Goal: Task Accomplishment & Management: Manage account settings

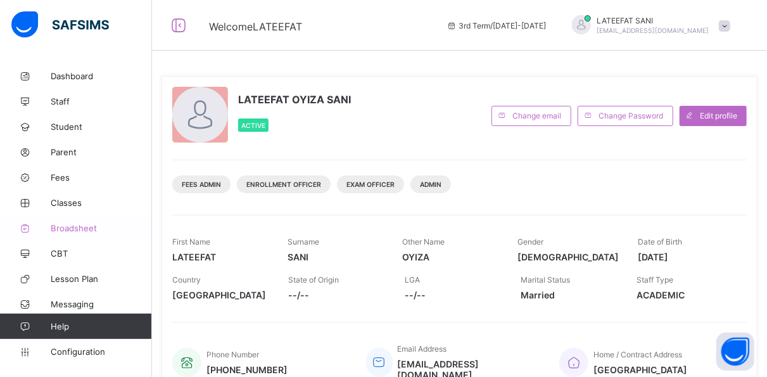
click at [93, 230] on span "Broadsheet" at bounding box center [101, 228] width 101 height 10
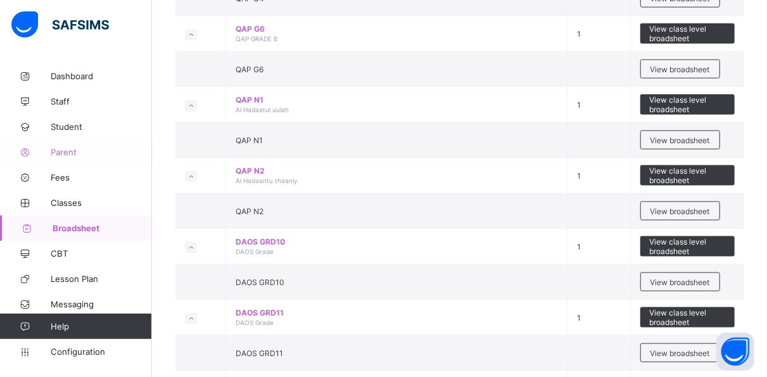
scroll to position [3103, 0]
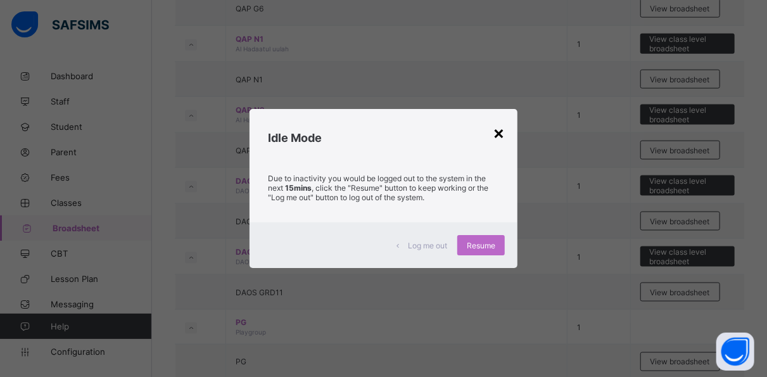
click at [500, 132] on div "×" at bounding box center [499, 133] width 12 height 22
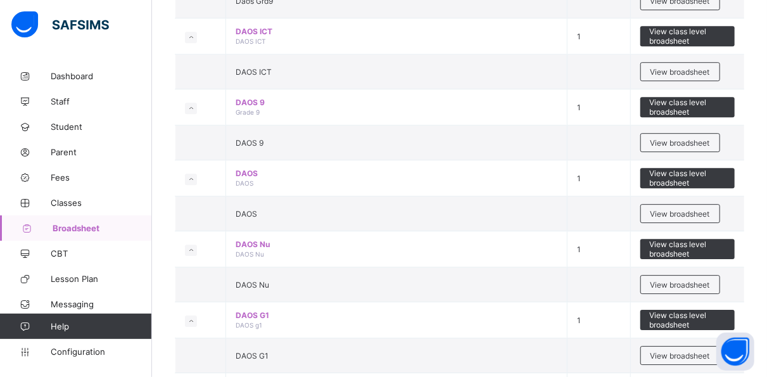
scroll to position [1762, 0]
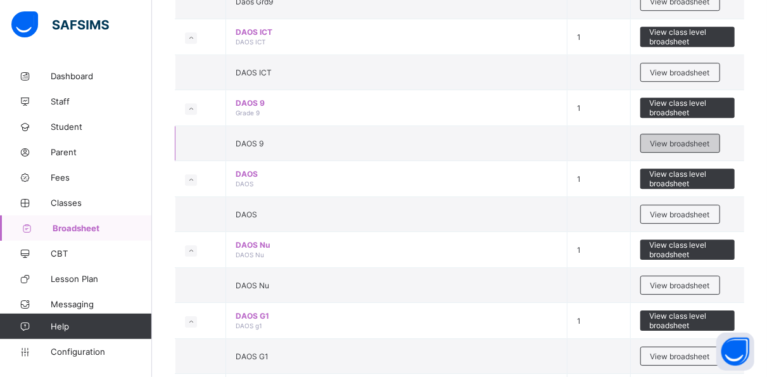
click at [679, 139] on span "View broadsheet" at bounding box center [680, 143] width 60 height 9
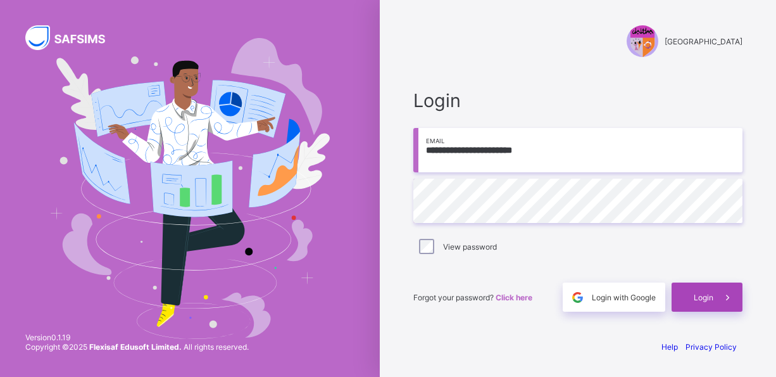
click at [694, 299] on span "Login" at bounding box center [704, 297] width 20 height 9
click at [705, 296] on span "Login" at bounding box center [704, 297] width 20 height 9
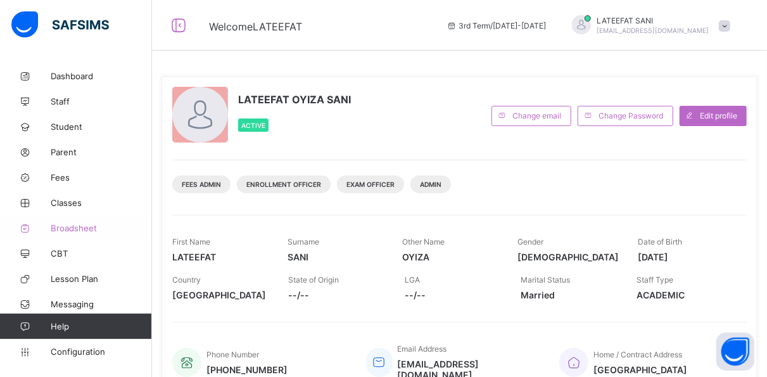
click at [91, 223] on span "Broadsheet" at bounding box center [101, 228] width 101 height 10
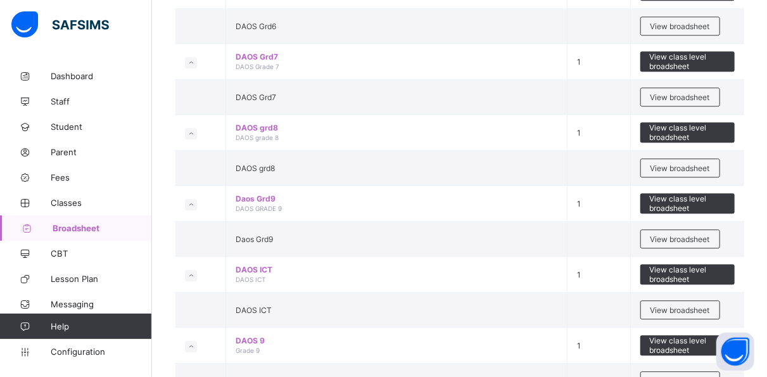
scroll to position [1524, 0]
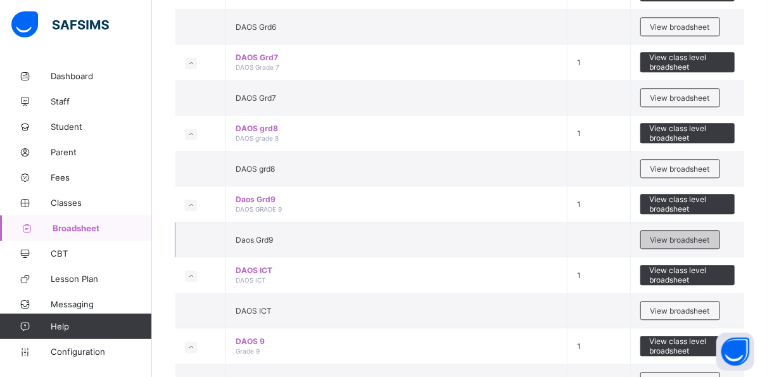
click at [666, 235] on span "View broadsheet" at bounding box center [680, 239] width 60 height 9
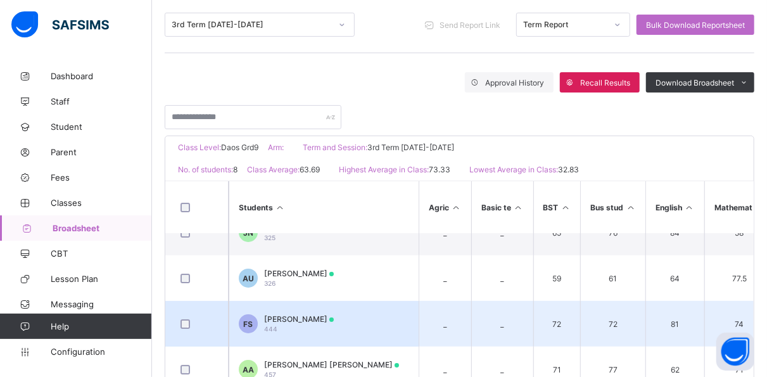
scroll to position [24, 0]
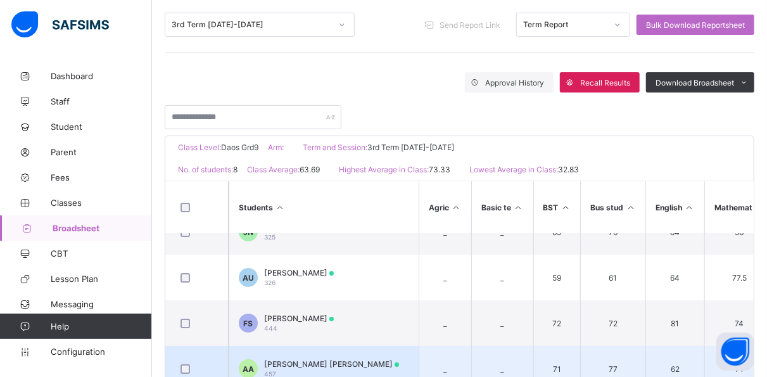
click at [328, 353] on td "AA Ahmad Akanbi Abdullahi 457" at bounding box center [324, 369] width 190 height 46
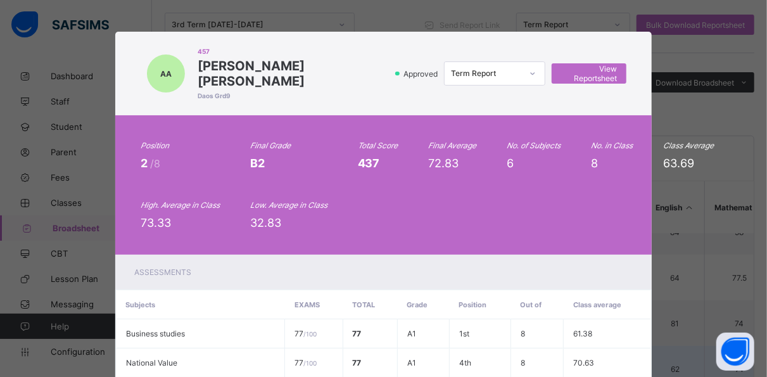
click at [328, 353] on td "77 / 100" at bounding box center [314, 362] width 58 height 29
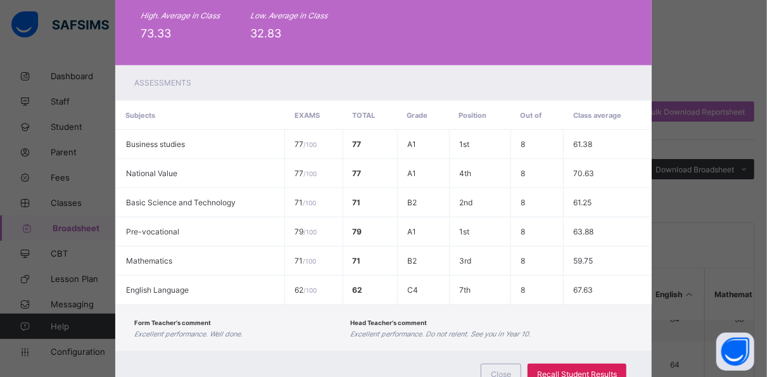
scroll to position [219, 0]
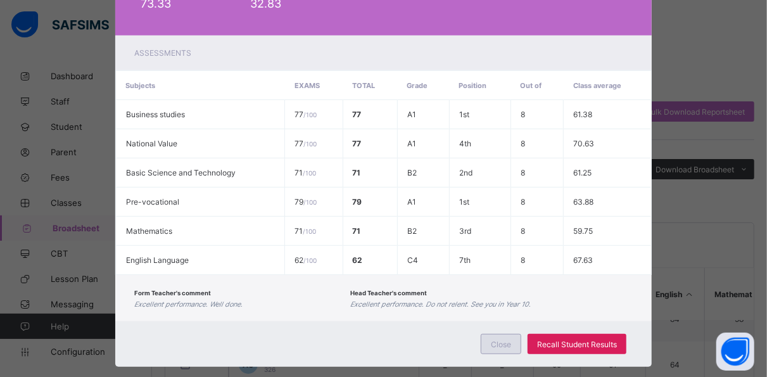
click at [502, 339] on span "Close" at bounding box center [501, 343] width 20 height 9
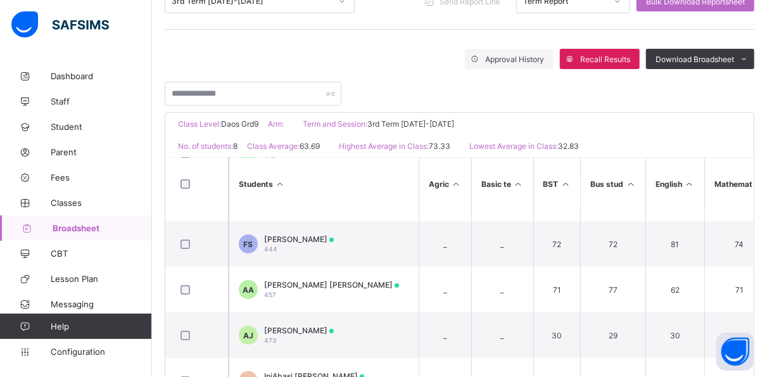
scroll to position [105, 0]
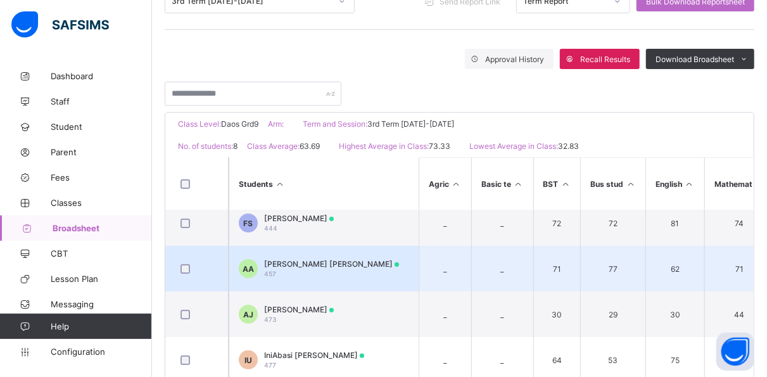
click at [330, 259] on span "[PERSON_NAME] [PERSON_NAME]" at bounding box center [331, 263] width 135 height 9
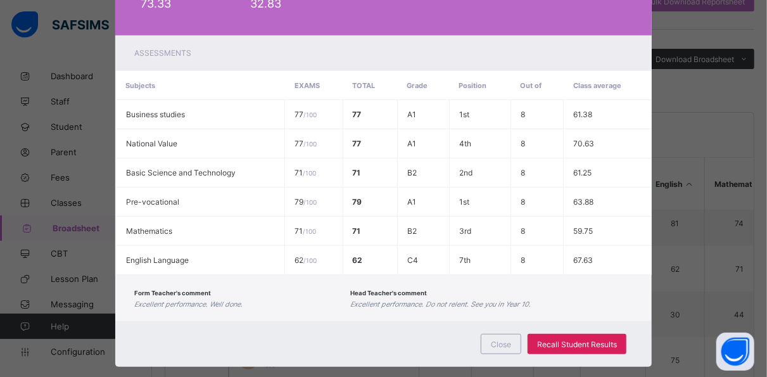
click at [330, 275] on div "Form Teacher's comment Excellent performance. Well done. Head Teacher's comment…" at bounding box center [383, 298] width 537 height 46
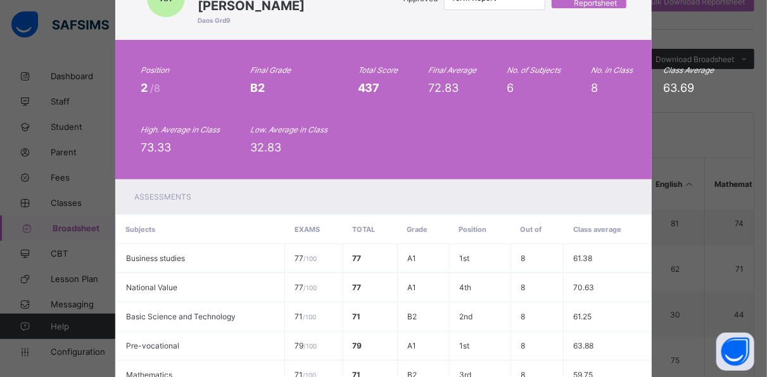
scroll to position [0, 0]
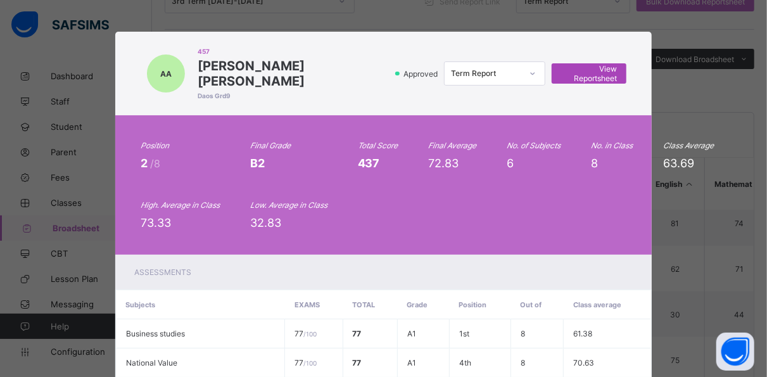
click at [579, 66] on span "View Reportsheet" at bounding box center [589, 73] width 56 height 19
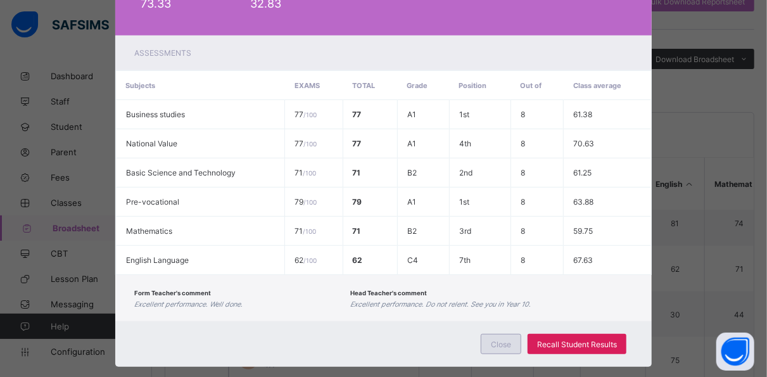
click at [506, 339] on span "Close" at bounding box center [501, 343] width 20 height 9
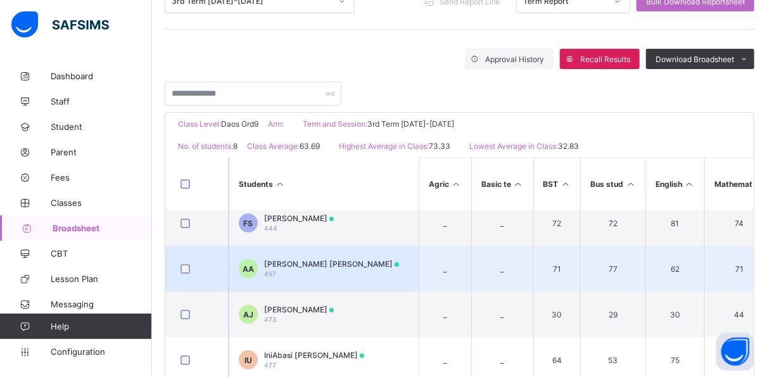
click at [534, 246] on td "71" at bounding box center [556, 269] width 47 height 46
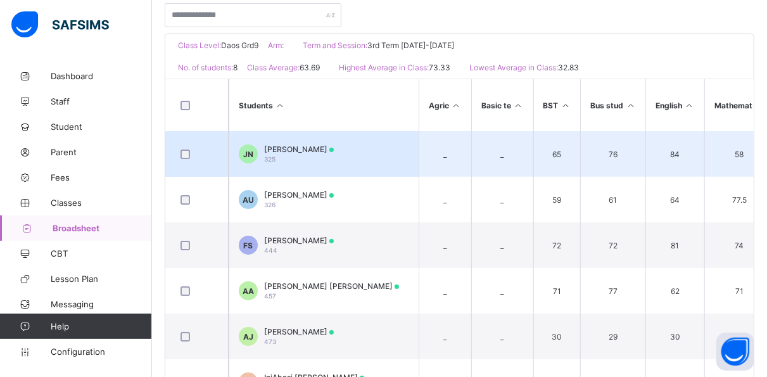
scroll to position [263, 0]
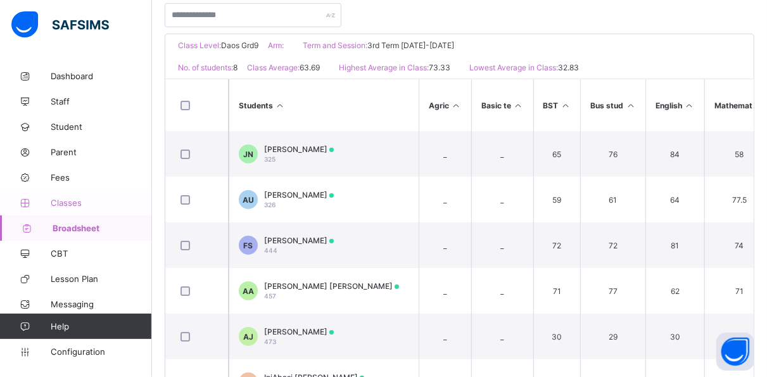
click at [70, 198] on span "Classes" at bounding box center [101, 203] width 101 height 10
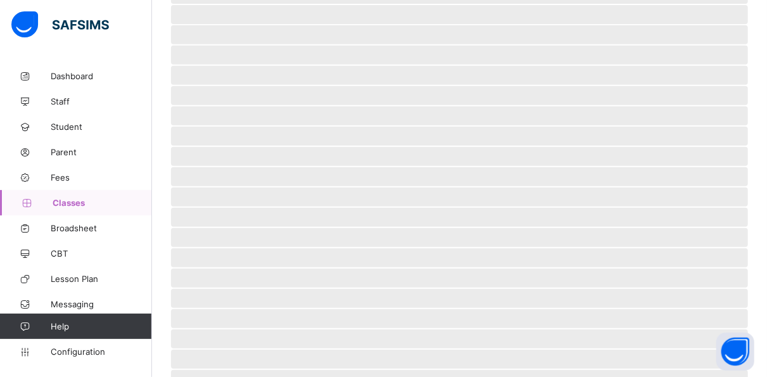
click at [70, 198] on span "Classes" at bounding box center [102, 203] width 99 height 10
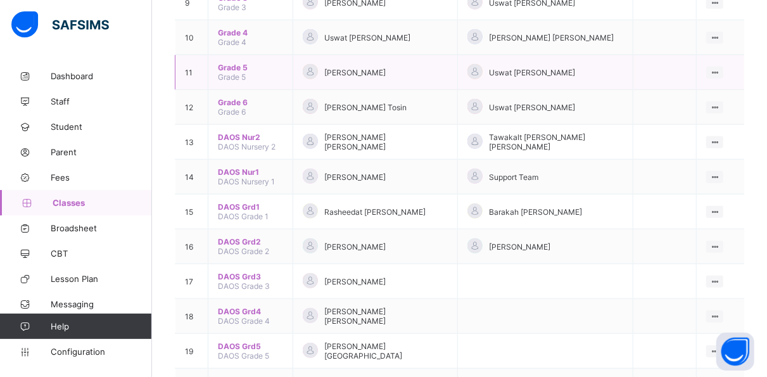
scroll to position [394, 0]
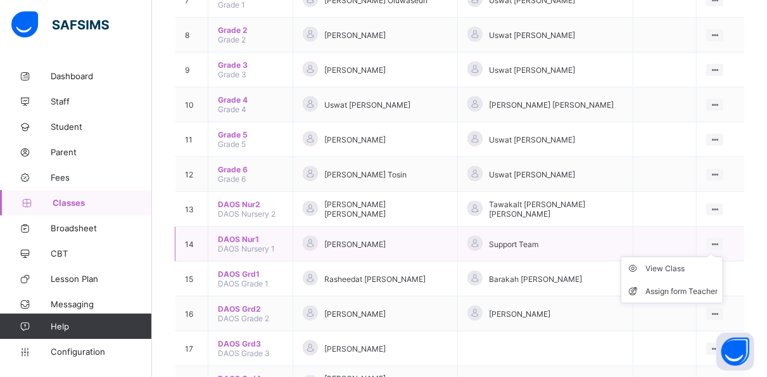
click at [723, 256] on ul "View Class Assign form Teacher" at bounding box center [672, 279] width 103 height 47
click at [680, 262] on div "View Class" at bounding box center [681, 268] width 72 height 13
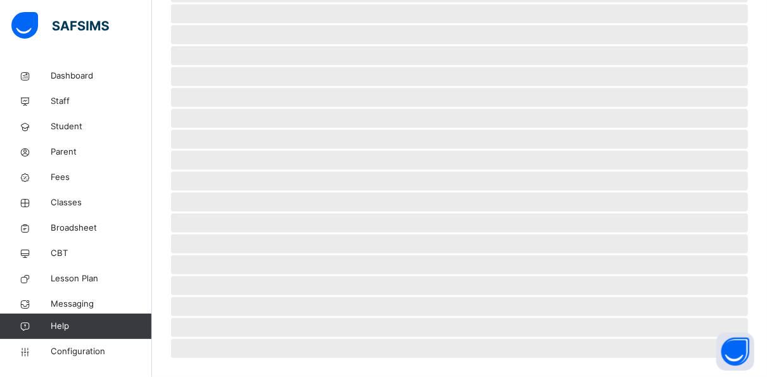
click at [680, 228] on span "‌" at bounding box center [459, 222] width 577 height 19
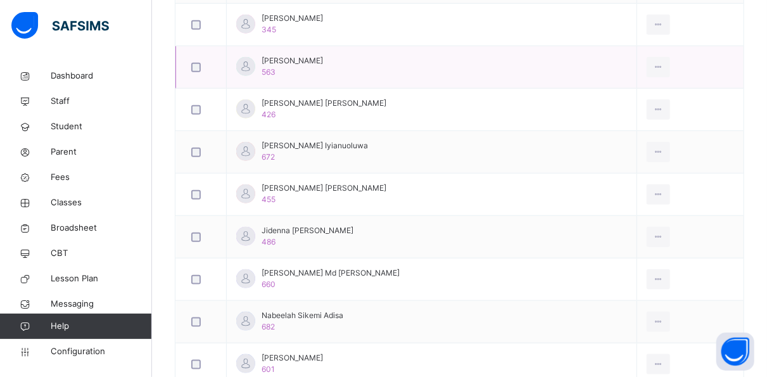
scroll to position [617, 0]
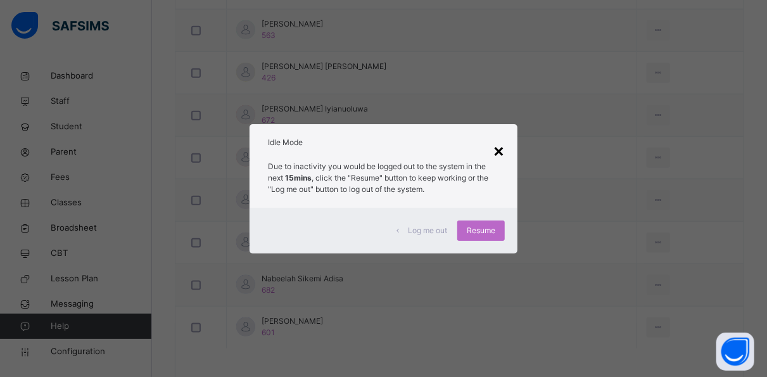
click at [503, 148] on div "×" at bounding box center [499, 150] width 12 height 27
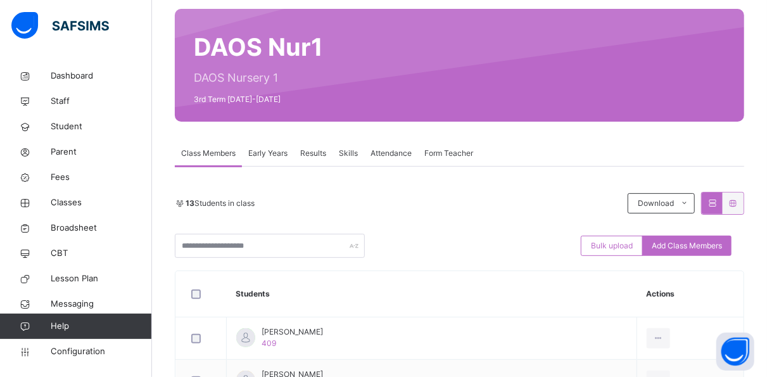
scroll to position [97, 0]
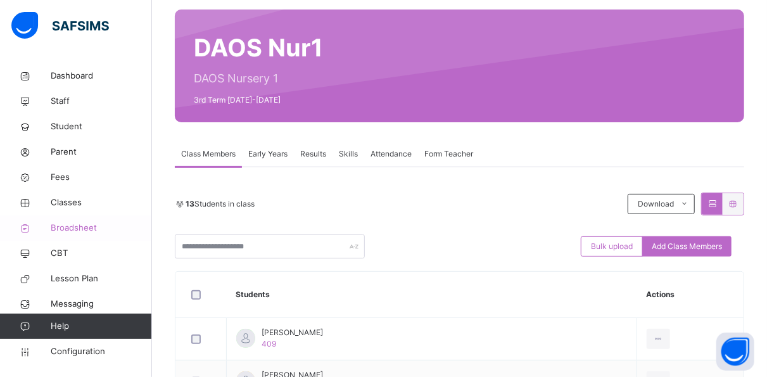
click at [83, 232] on span "Broadsheet" at bounding box center [101, 228] width 101 height 13
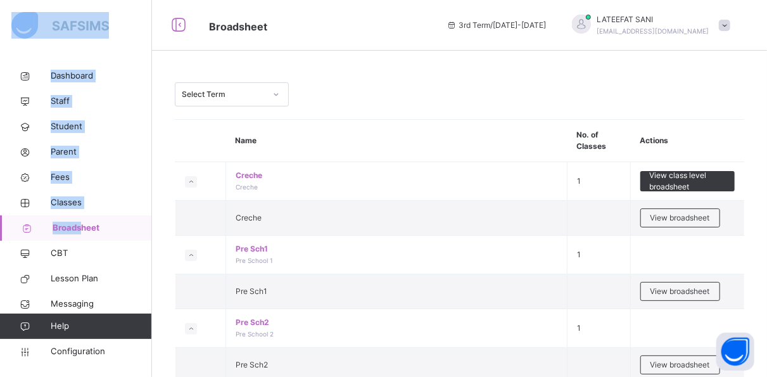
drag, startPoint x: 83, startPoint y: 232, endPoint x: 14, endPoint y: 14, distance: 229.1
click at [134, 34] on div at bounding box center [75, 25] width 152 height 51
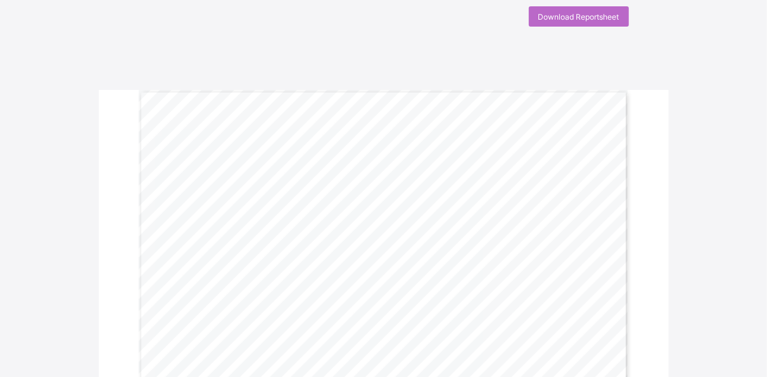
scroll to position [20, 0]
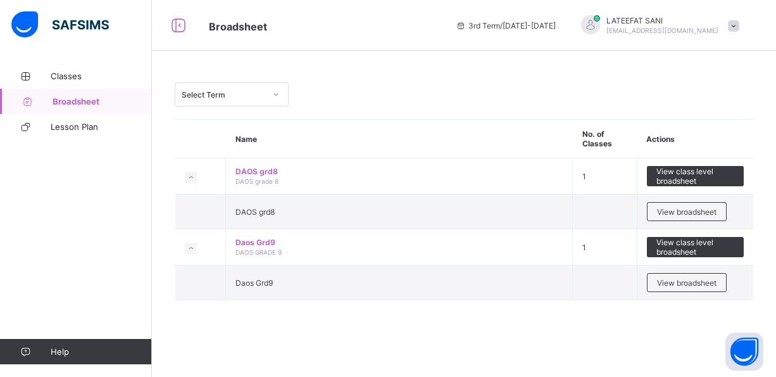
click at [734, 23] on span at bounding box center [733, 25] width 11 height 11
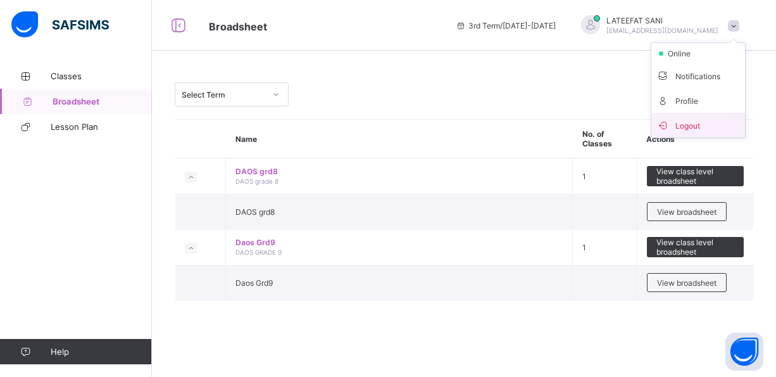
click at [702, 123] on span "Logout" at bounding box center [699, 125] width 84 height 15
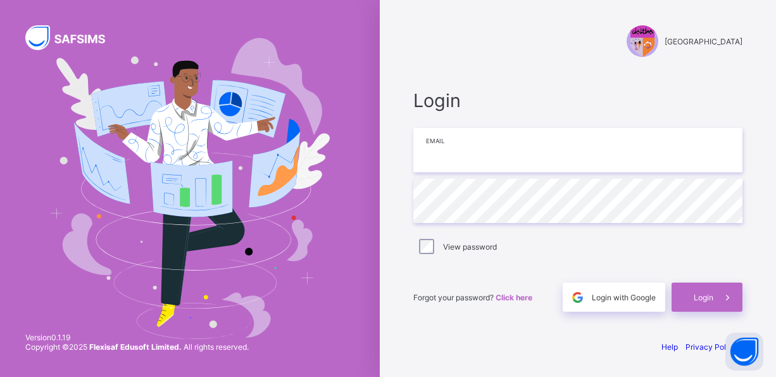
click at [512, 169] on input "email" at bounding box center [578, 150] width 329 height 44
type input "**********"
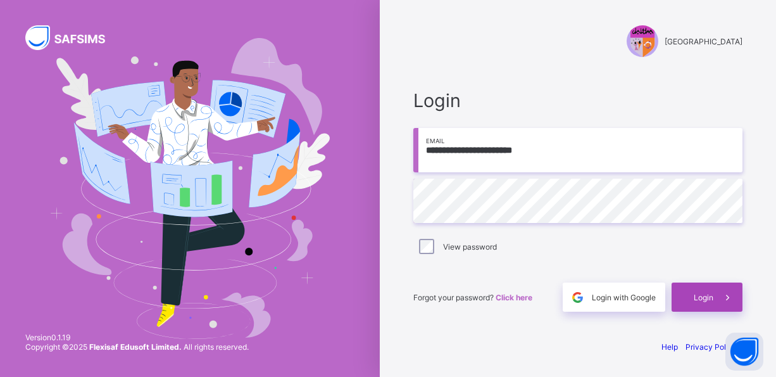
click at [701, 296] on span "Login" at bounding box center [704, 297] width 20 height 9
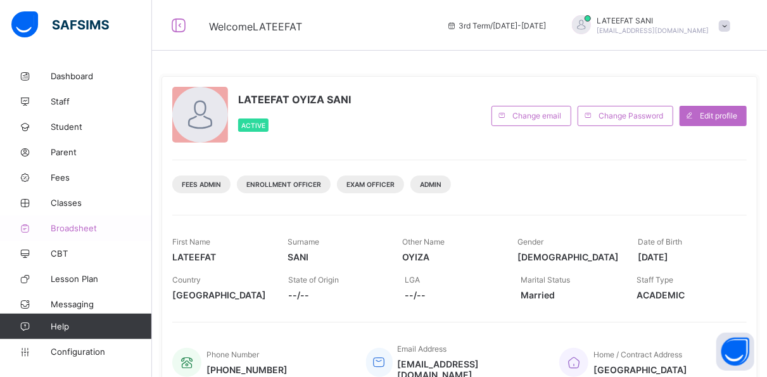
click at [82, 227] on span "Broadsheet" at bounding box center [101, 228] width 101 height 10
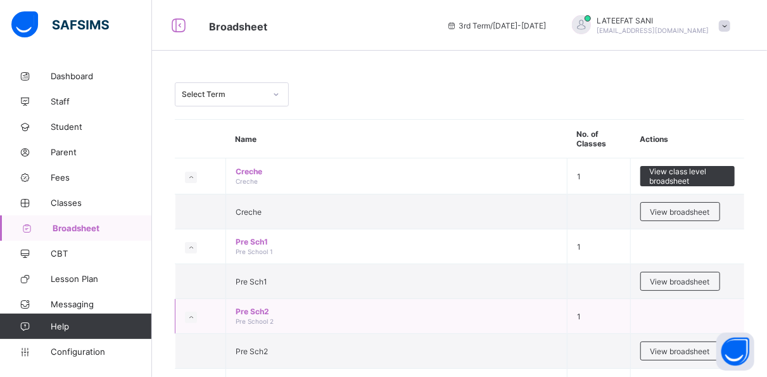
drag, startPoint x: 296, startPoint y: 299, endPoint x: 339, endPoint y: 326, distance: 51.0
click at [339, 326] on td "Pre Sch2 Pre School 2" at bounding box center [396, 316] width 341 height 35
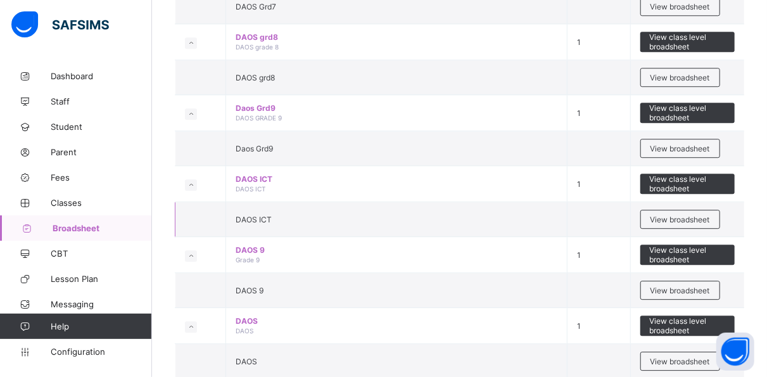
scroll to position [1614, 0]
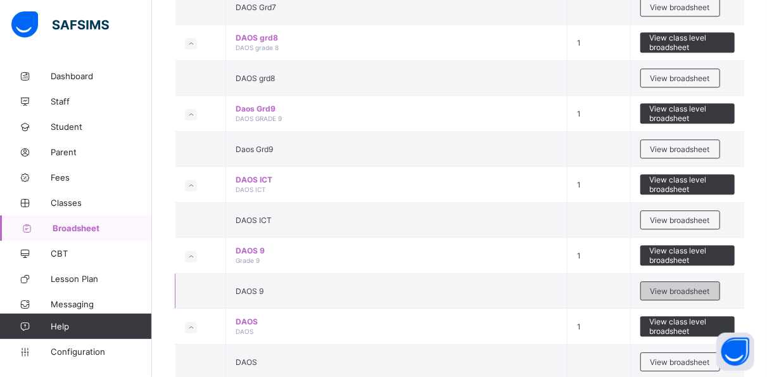
click at [659, 286] on span "View broadsheet" at bounding box center [680, 290] width 60 height 9
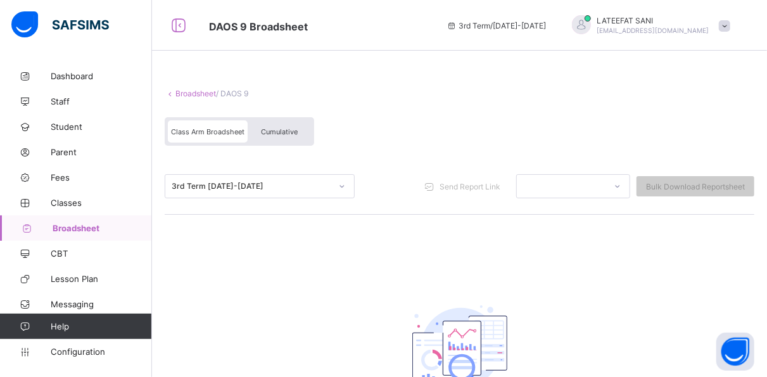
click at [212, 121] on div "Class Arm Broadsheet" at bounding box center [208, 131] width 80 height 22
click at [270, 127] on span "Cumulative" at bounding box center [279, 131] width 37 height 9
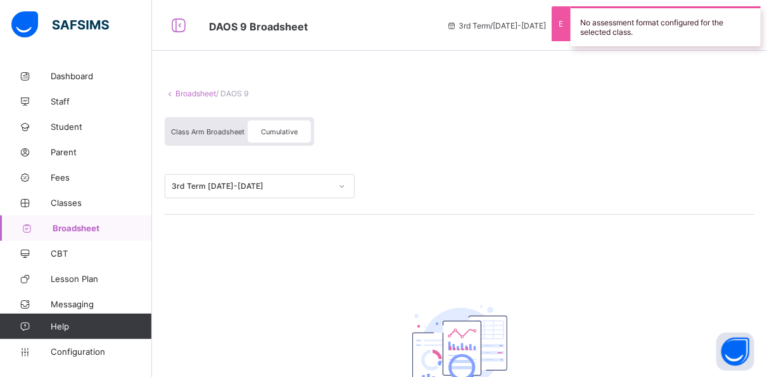
click at [208, 135] on div "Class Arm Broadsheet" at bounding box center [208, 131] width 80 height 22
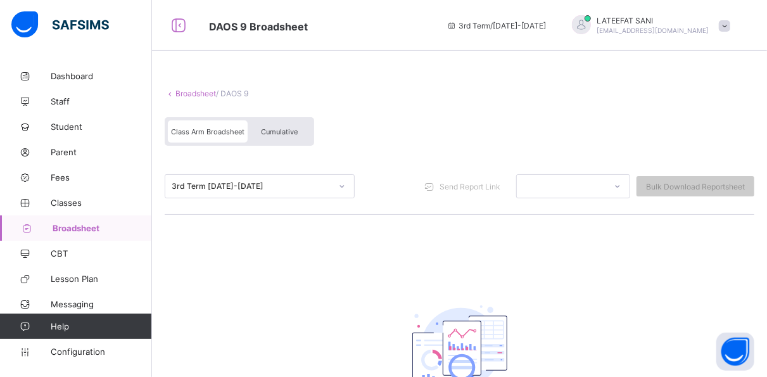
click at [85, 229] on span "Broadsheet" at bounding box center [102, 228] width 99 height 10
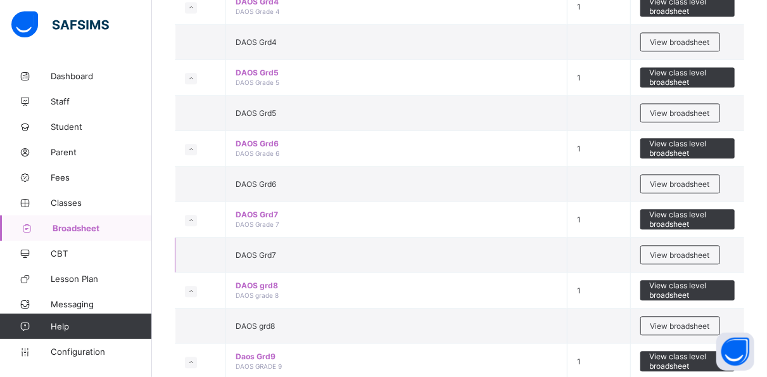
scroll to position [1388, 0]
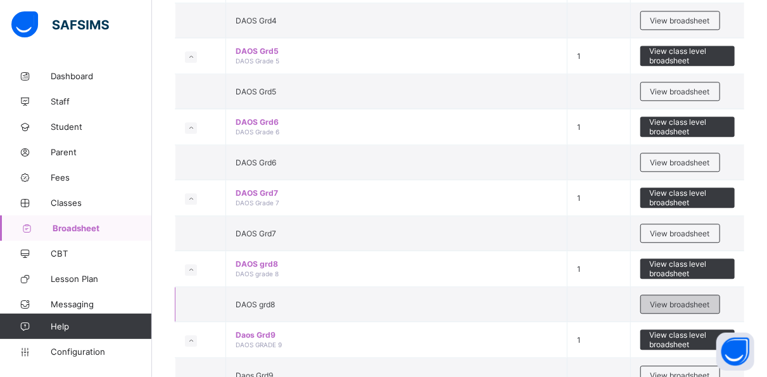
click at [678, 300] on span "View broadsheet" at bounding box center [680, 304] width 60 height 9
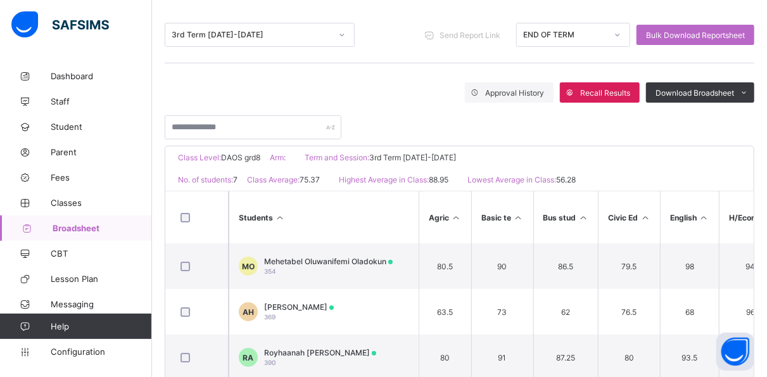
scroll to position [152, 0]
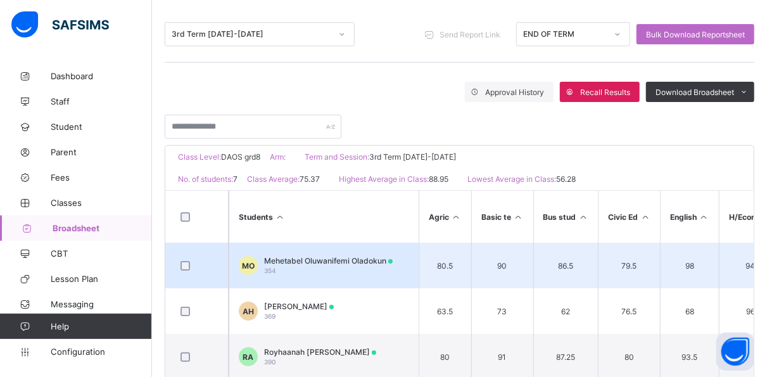
click at [320, 263] on div "Mehetabel Oluwanifemi Oladokun 354" at bounding box center [328, 265] width 129 height 19
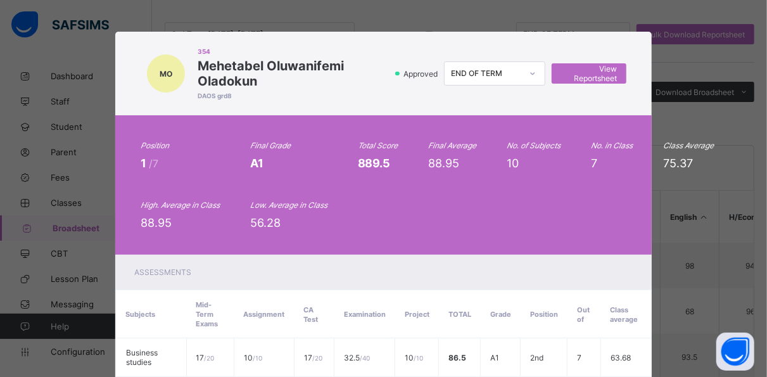
click at [320, 263] on div "Assessments" at bounding box center [383, 272] width 537 height 35
click at [603, 76] on span "View Reportsheet" at bounding box center [589, 73] width 56 height 19
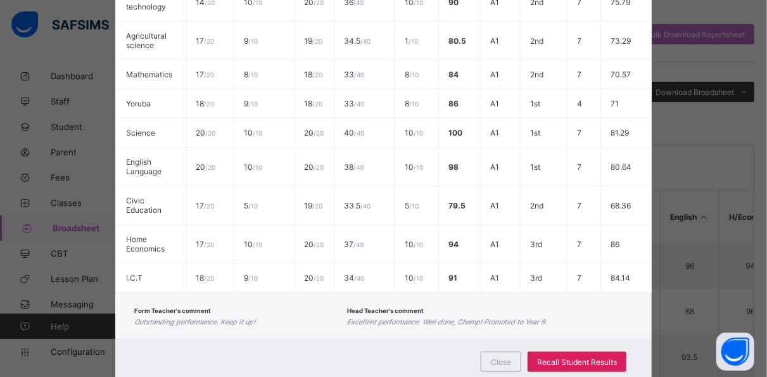
scroll to position [395, 0]
click at [505, 357] on span "Close" at bounding box center [501, 361] width 20 height 9
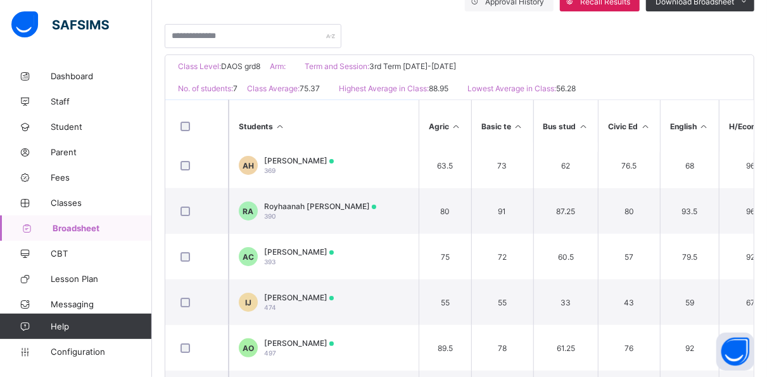
scroll to position [304, 0]
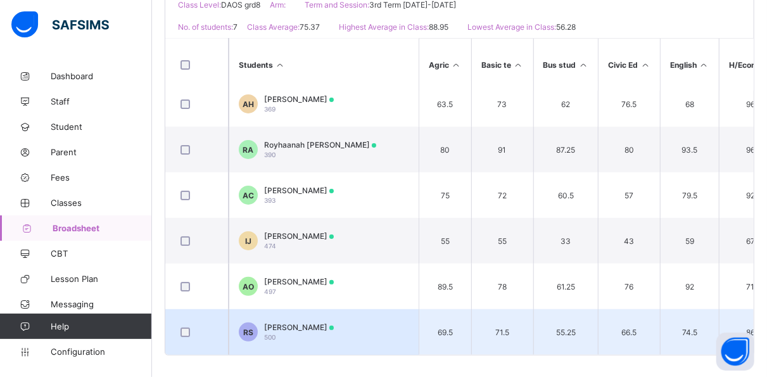
click at [305, 322] on span "Roqibah Sulaiman" at bounding box center [299, 326] width 70 height 9
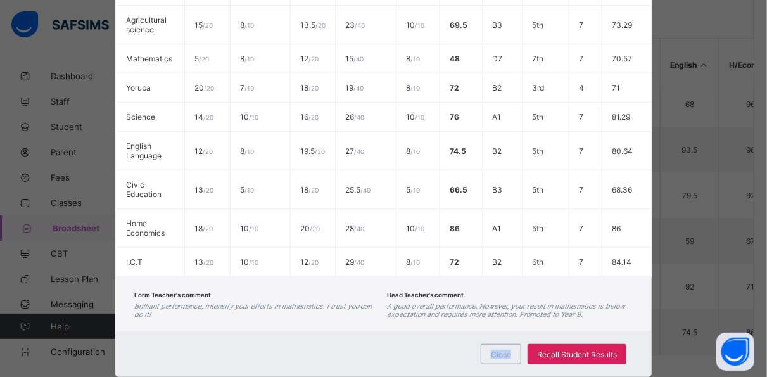
click at [305, 331] on div "Close Recall Student Results" at bounding box center [383, 354] width 537 height 46
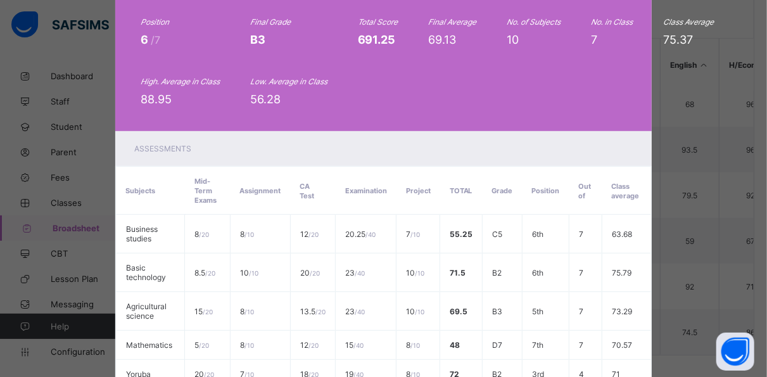
scroll to position [0, 0]
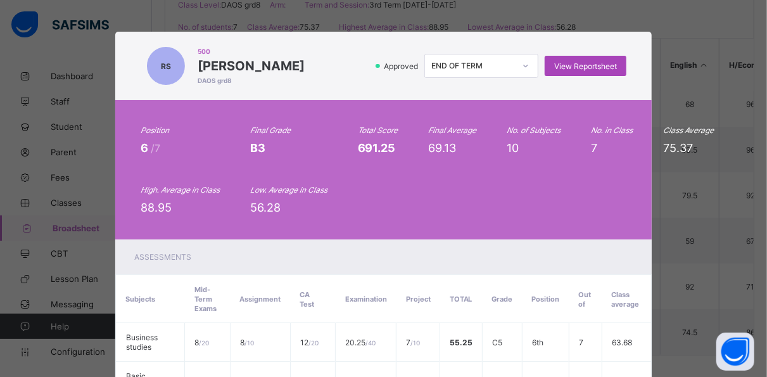
click at [586, 61] on div "View Reportsheet" at bounding box center [586, 66] width 82 height 20
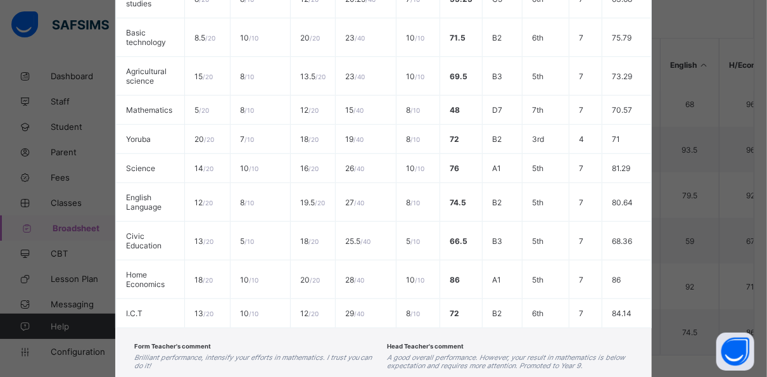
scroll to position [412, 0]
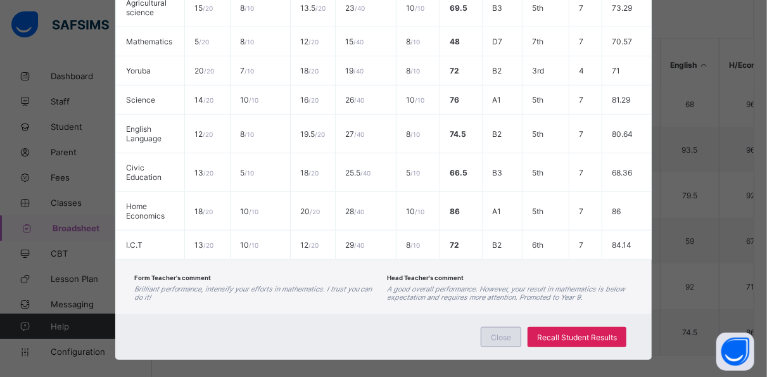
click at [500, 332] on span "Close" at bounding box center [501, 336] width 20 height 9
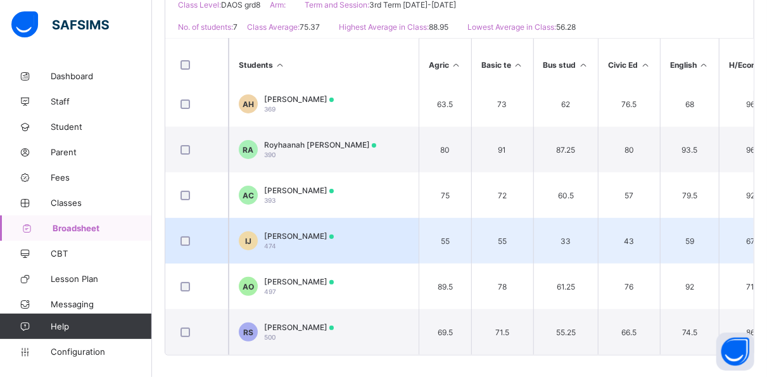
click at [281, 237] on div "Ibrahim Jibril 474" at bounding box center [299, 240] width 70 height 19
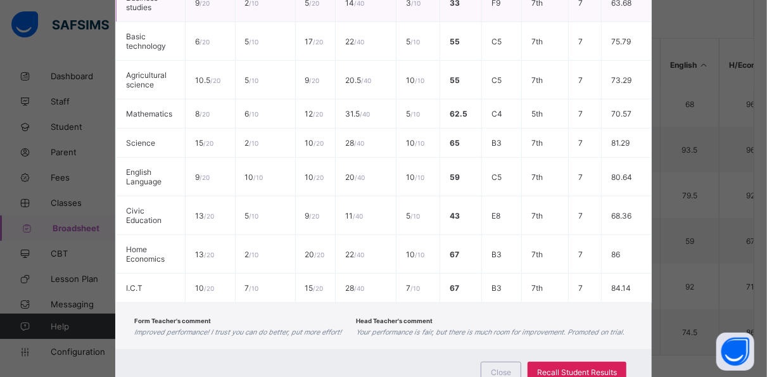
scroll to position [375, 0]
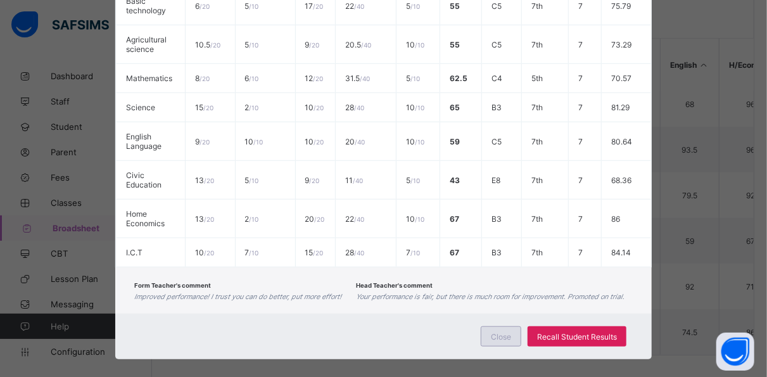
click at [498, 332] on span "Close" at bounding box center [501, 336] width 20 height 9
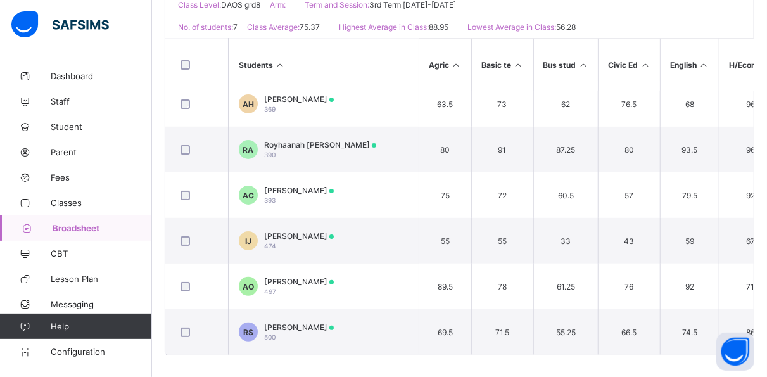
click at [94, 225] on span "Broadsheet" at bounding box center [102, 228] width 99 height 10
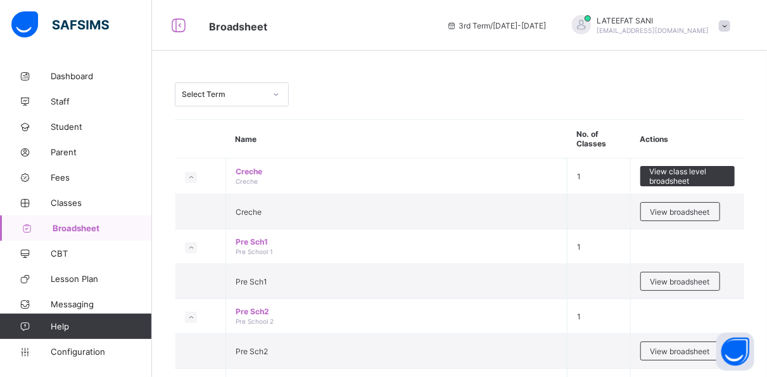
click at [94, 225] on span "Broadsheet" at bounding box center [102, 228] width 99 height 10
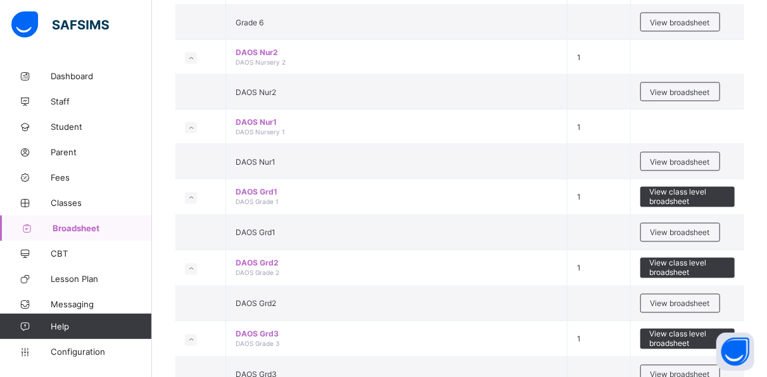
scroll to position [957, 0]
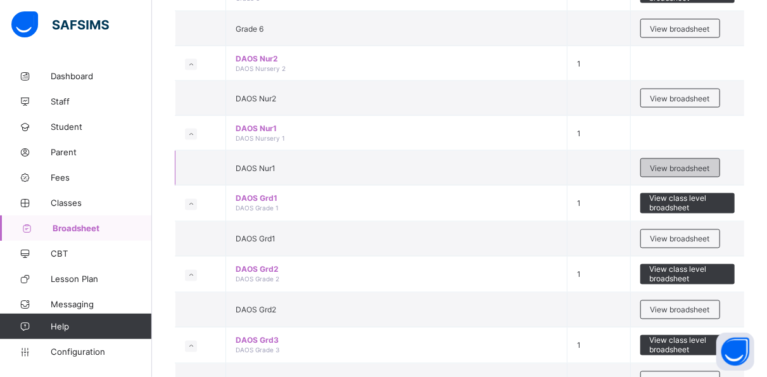
click at [663, 163] on span "View broadsheet" at bounding box center [680, 167] width 60 height 9
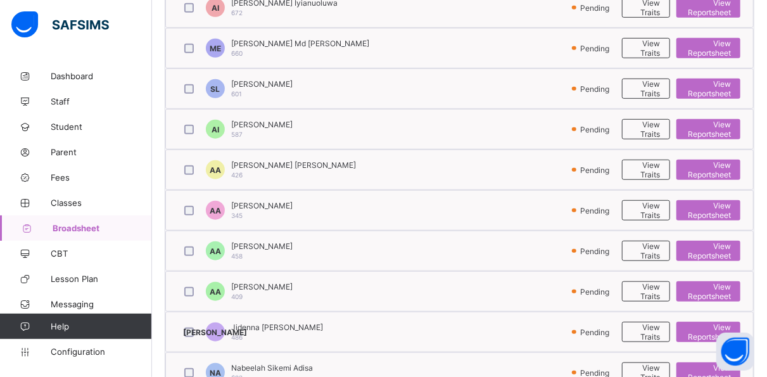
scroll to position [447, 0]
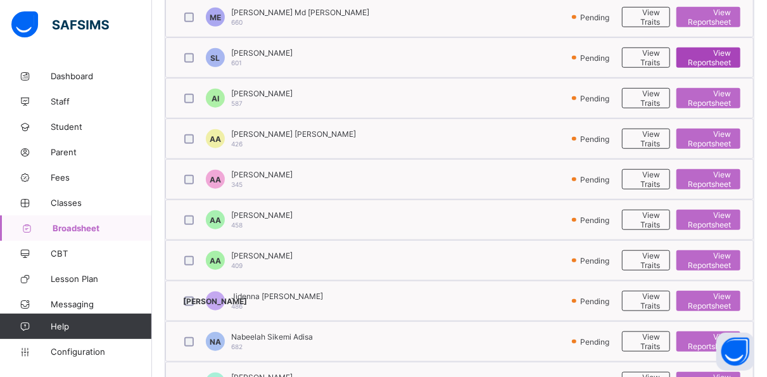
click at [706, 56] on span "View Reportsheet" at bounding box center [708, 57] width 45 height 19
click at [72, 201] on span "Classes" at bounding box center [101, 203] width 101 height 10
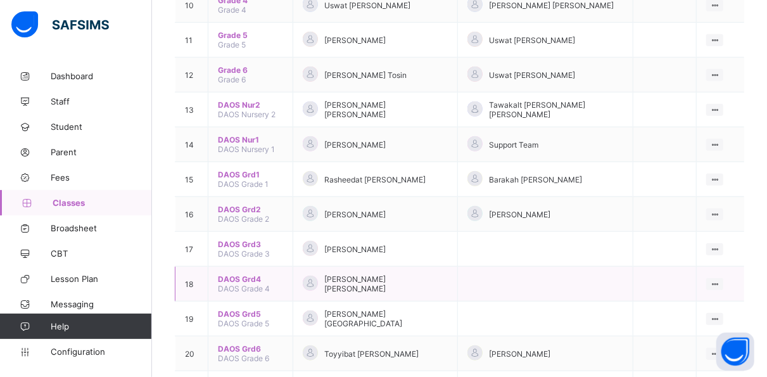
scroll to position [493, 0]
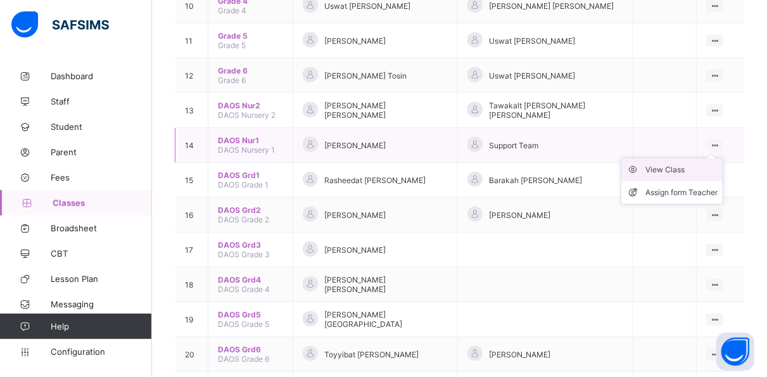
click at [702, 163] on div "View Class" at bounding box center [681, 169] width 72 height 13
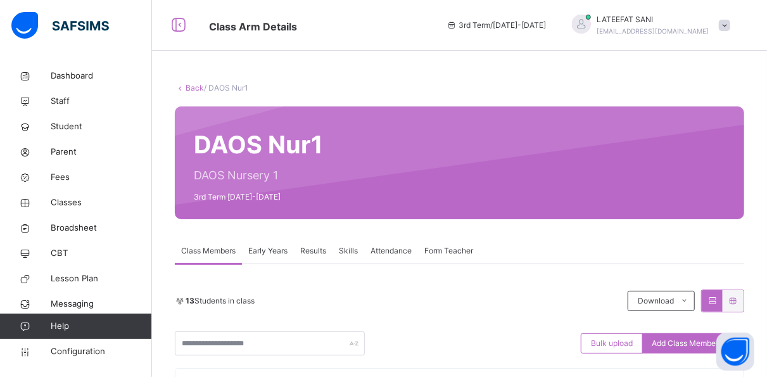
click at [325, 255] on span "Results" at bounding box center [313, 250] width 26 height 11
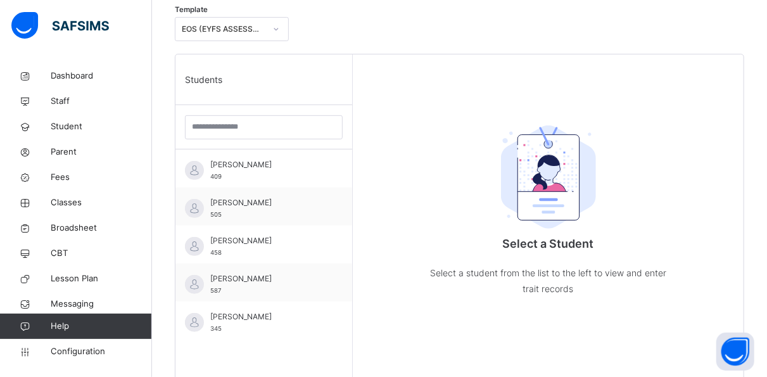
scroll to position [322, 0]
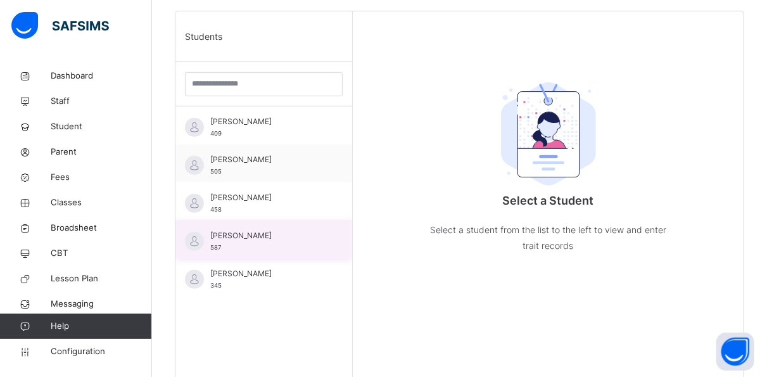
click at [279, 228] on div "Abdulsalami Ibrahim 587" at bounding box center [263, 239] width 177 height 38
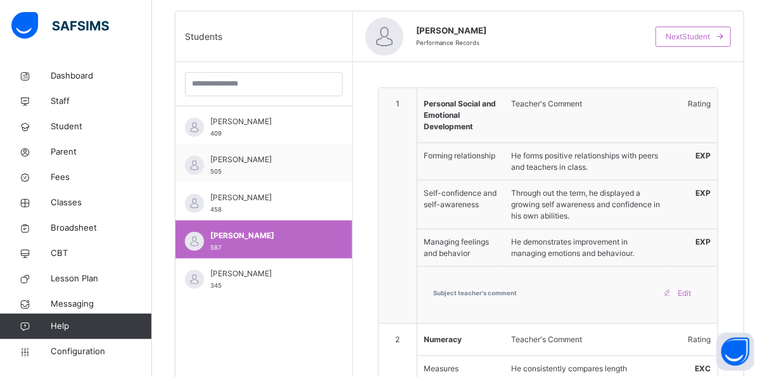
type textarea "**********"
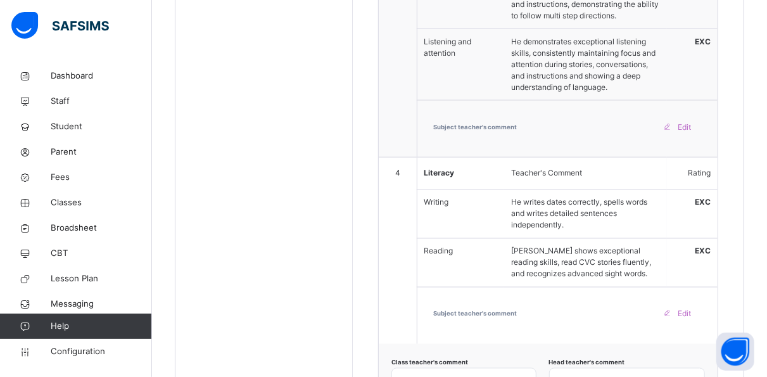
scroll to position [1016, 0]
click at [507, 190] on div "He writes dates correctly, spells words and writes detailed sentences independe…" at bounding box center [585, 213] width 161 height 47
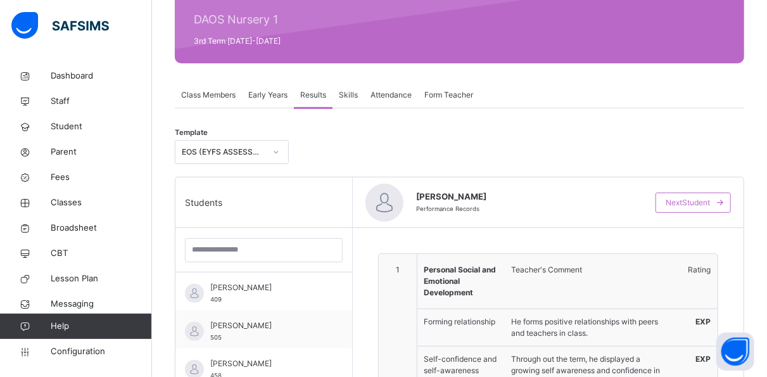
scroll to position [155, 0]
click at [464, 90] on span "Form Teacher" at bounding box center [448, 95] width 49 height 11
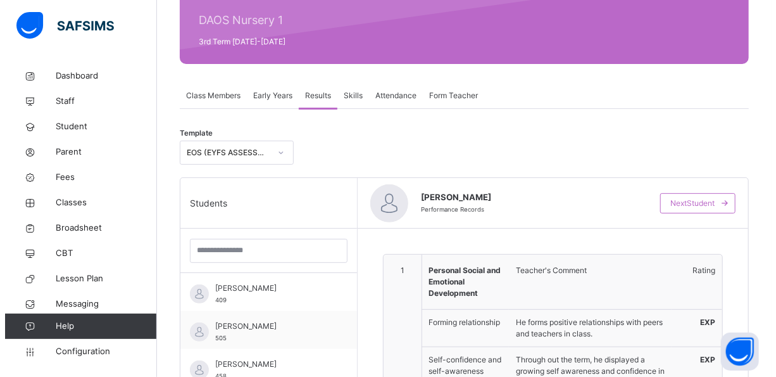
scroll to position [121, 0]
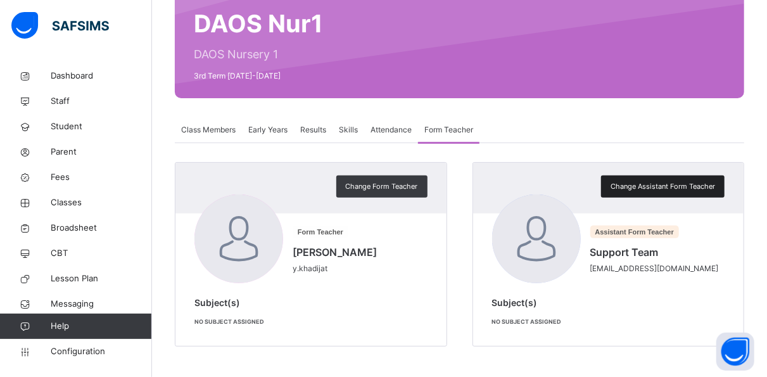
click at [673, 187] on span "Change Assistant Form Teacher" at bounding box center [663, 186] width 104 height 11
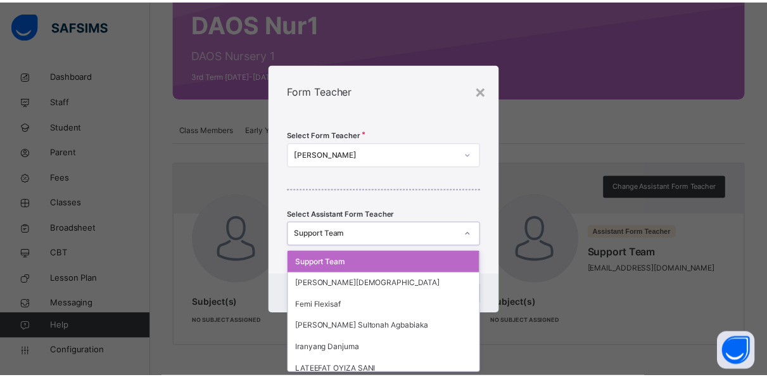
scroll to position [0, 0]
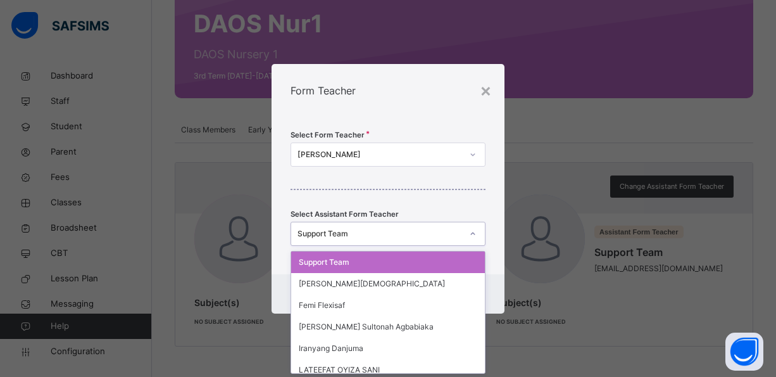
click at [358, 226] on div "Support Team" at bounding box center [376, 234] width 170 height 20
click at [364, 366] on div "LATEEFAT OYIZA SANI" at bounding box center [388, 370] width 194 height 22
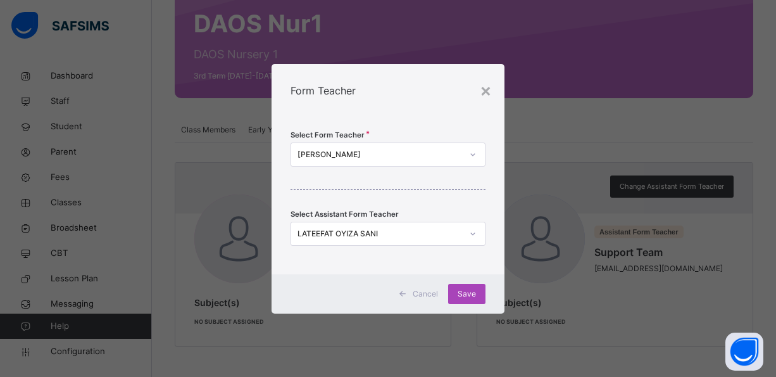
click at [470, 296] on span "Save" at bounding box center [467, 293] width 18 height 11
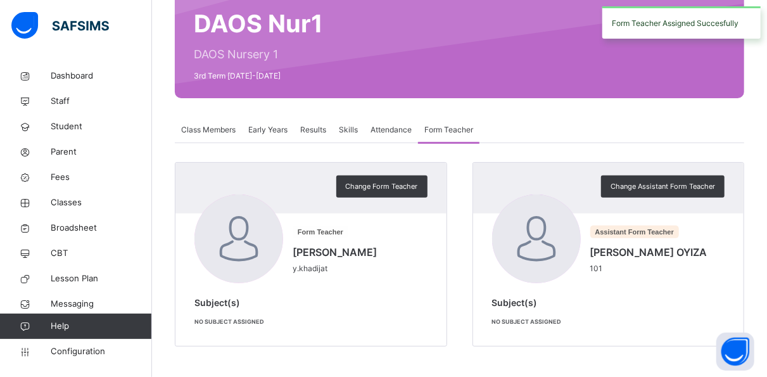
click at [470, 296] on div "Change Form Teacher Form Teacher Khadijat YUSUF Olasunkanmi y.khadijat Subject(…" at bounding box center [459, 254] width 569 height 184
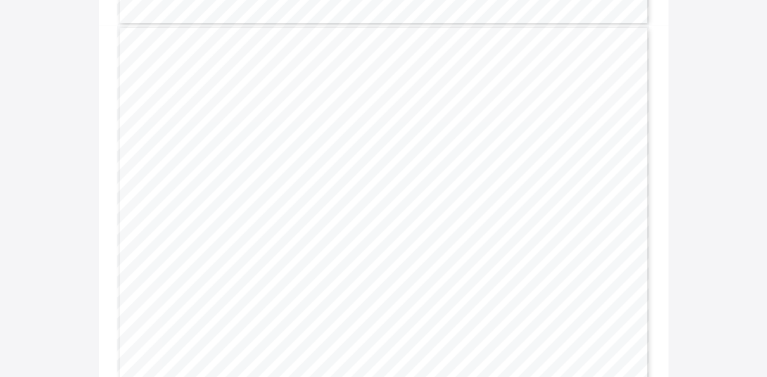
scroll to position [843, 0]
click at [415, 244] on span "He tried in identifying basic shapes but need more support in" at bounding box center [502, 245] width 195 height 6
click at [374, 27] on div "ELG 08 Forming relationship ✔ He showed improvement in managing emotions and ta…" at bounding box center [383, 215] width 533 height 377
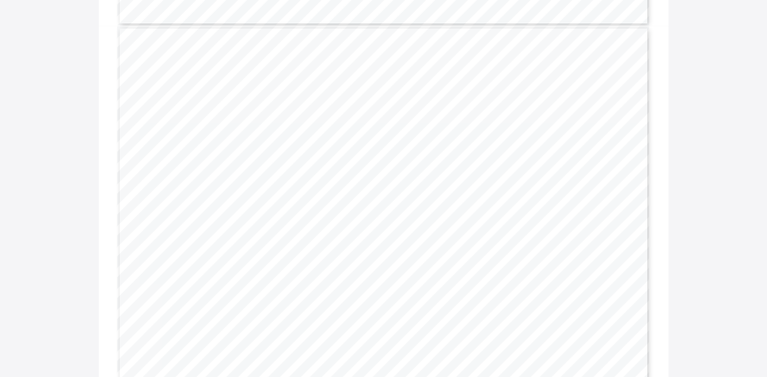
click at [374, 27] on div "ELG 08 Forming relationship ✔ He showed improvement in managing emotions and ta…" at bounding box center [383, 215] width 533 height 377
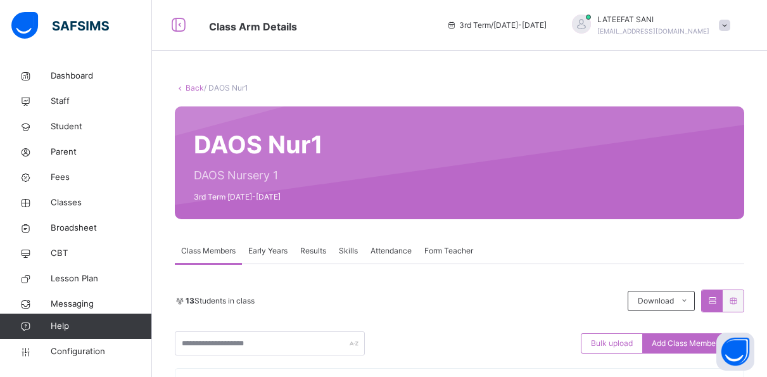
scroll to position [156, 0]
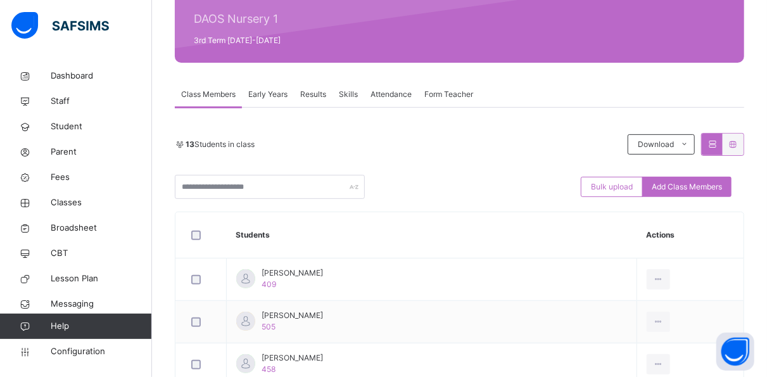
click at [308, 95] on span "Results" at bounding box center [313, 94] width 26 height 11
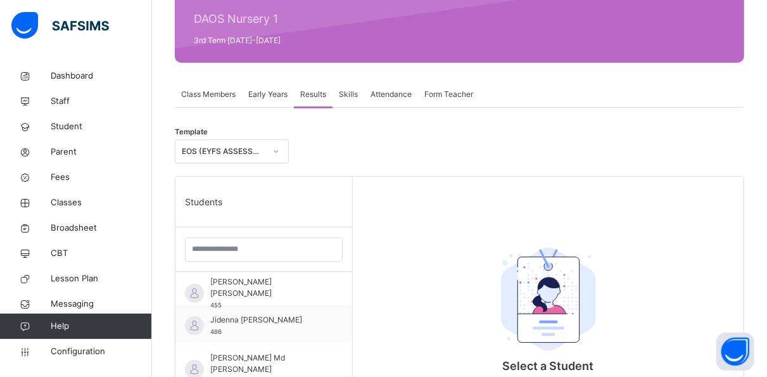
scroll to position [167, 0]
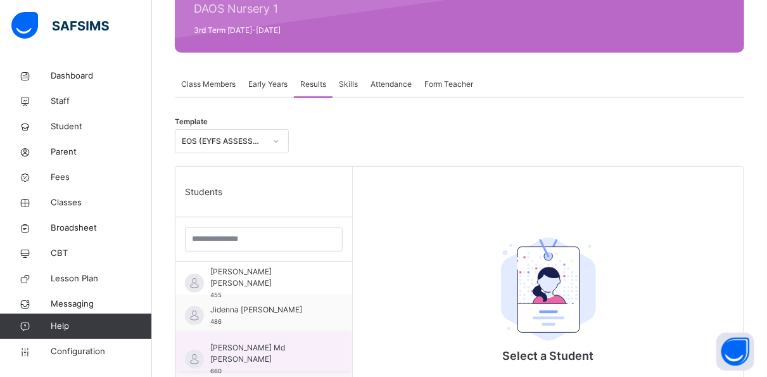
click at [279, 342] on span "[PERSON_NAME] Md [PERSON_NAME]" at bounding box center [266, 353] width 113 height 23
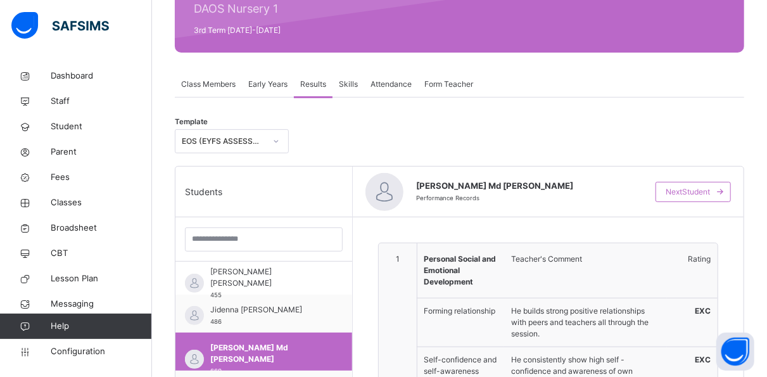
type textarea "**********"
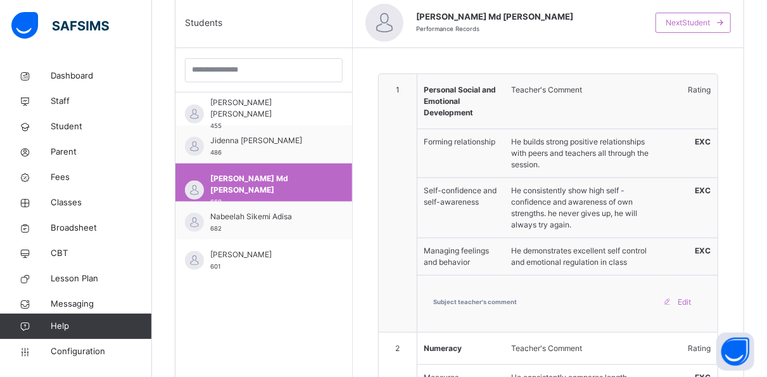
scroll to position [351, 0]
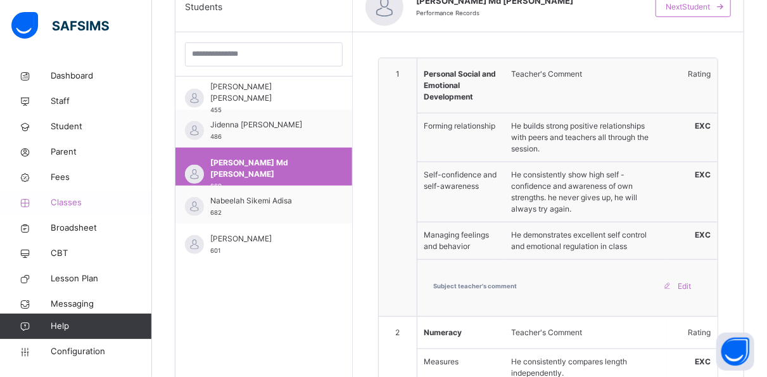
click at [72, 198] on span "Classes" at bounding box center [101, 202] width 101 height 13
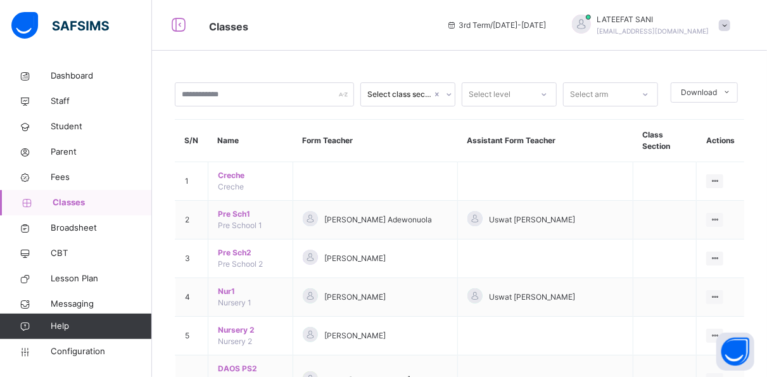
click at [730, 22] on span at bounding box center [724, 25] width 11 height 11
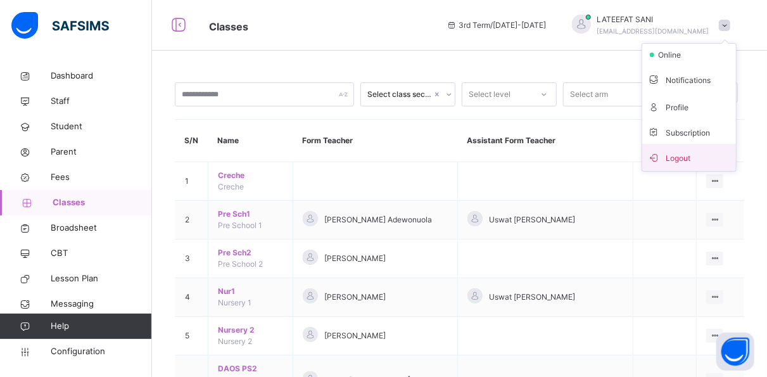
click at [690, 156] on span "Logout" at bounding box center [689, 157] width 84 height 17
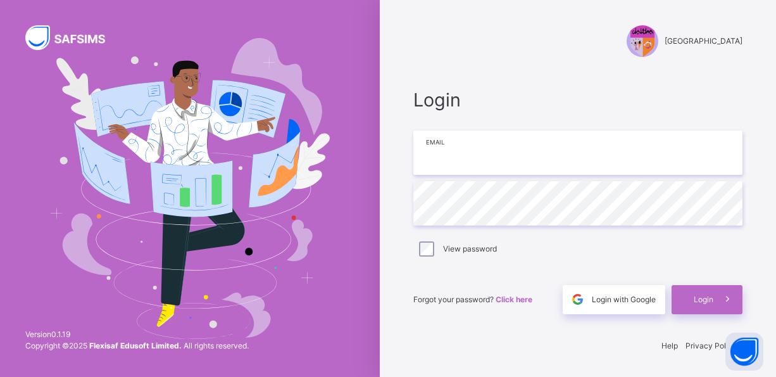
click at [482, 158] on input "email" at bounding box center [578, 152] width 329 height 44
type input "**********"
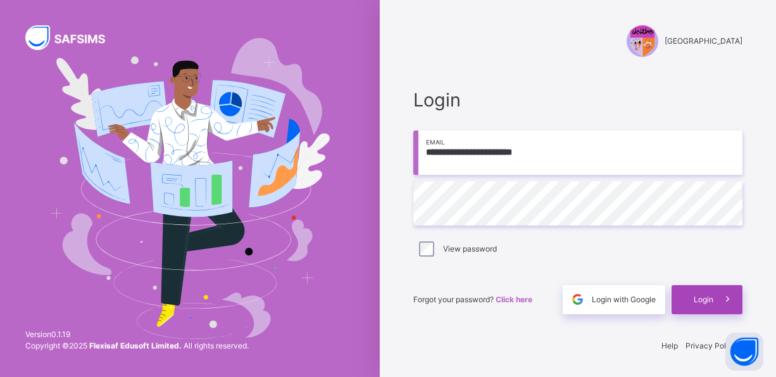
click at [702, 301] on span "Login" at bounding box center [704, 299] width 20 height 11
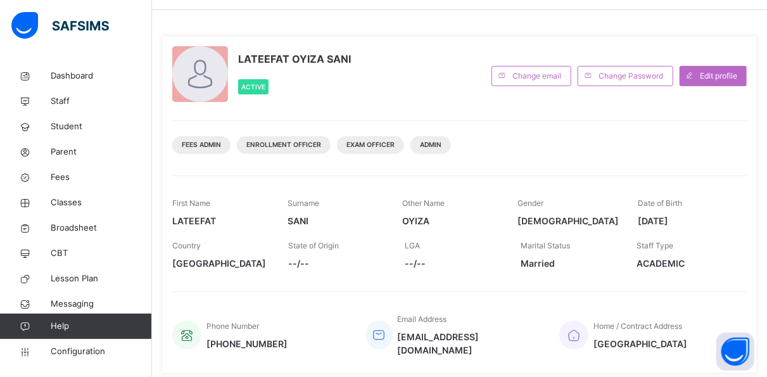
scroll to position [47, 0]
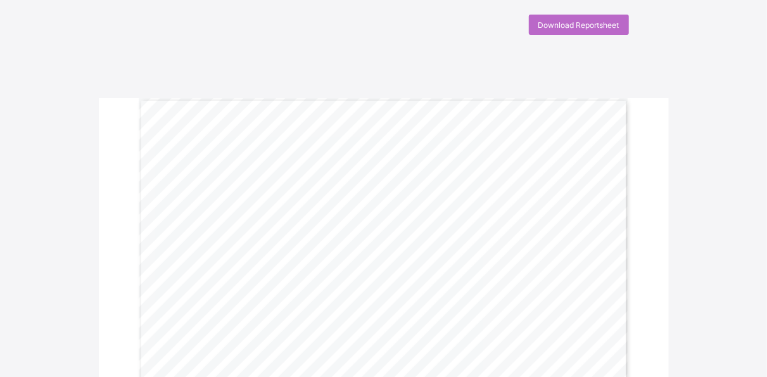
scroll to position [16, 0]
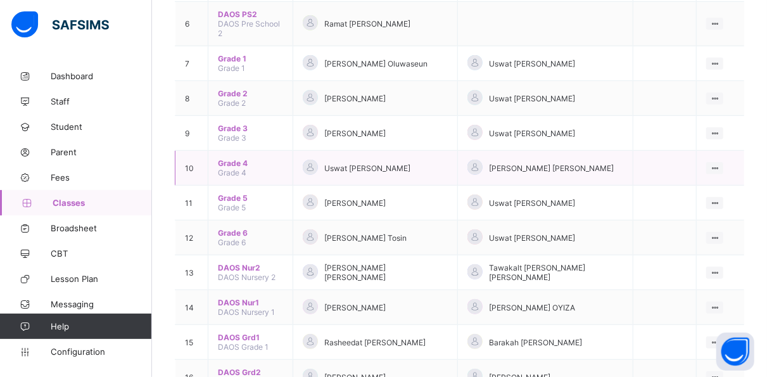
scroll to position [331, 0]
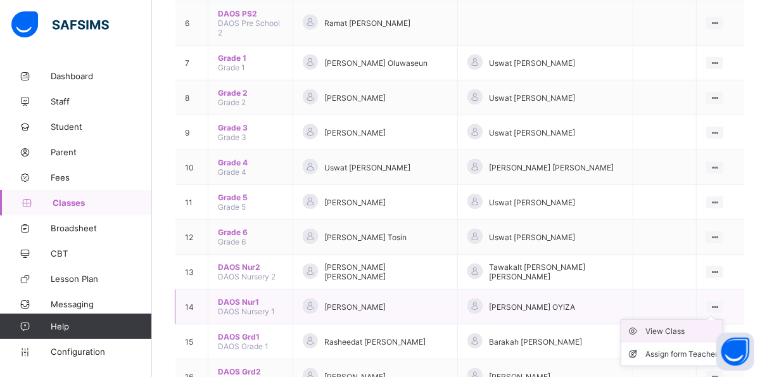
click at [688, 325] on div "View Class" at bounding box center [681, 331] width 72 height 13
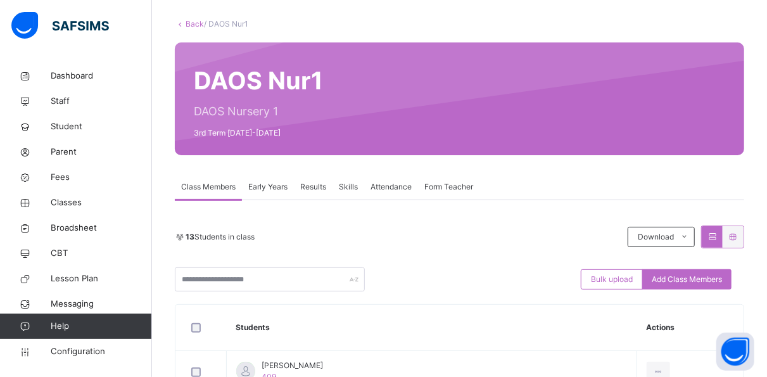
scroll to position [65, 0]
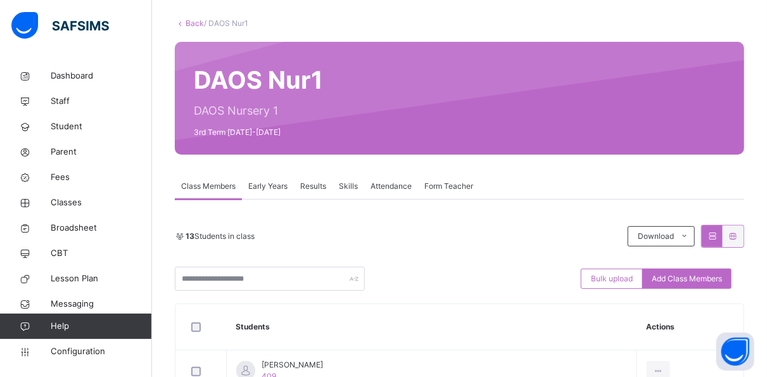
click at [329, 187] on div "Results" at bounding box center [313, 186] width 39 height 25
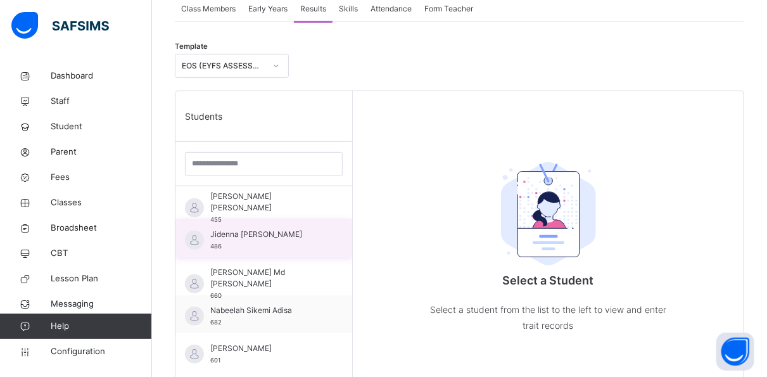
scroll to position [293, 0]
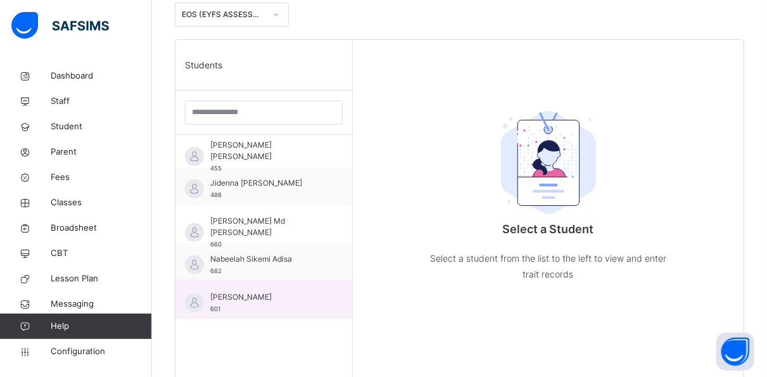
click at [294, 294] on span "[PERSON_NAME]" at bounding box center [266, 296] width 113 height 11
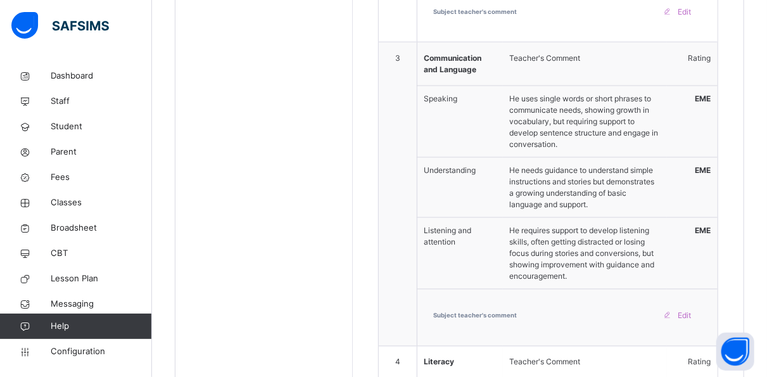
scroll to position [1243, 0]
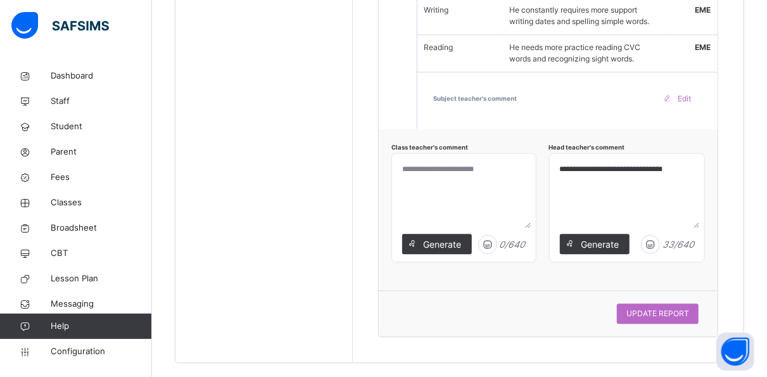
click at [693, 158] on textarea "**********" at bounding box center [627, 193] width 144 height 70
type textarea "**********"
click at [672, 303] on div "UPDATE REPORT" at bounding box center [658, 313] width 82 height 20
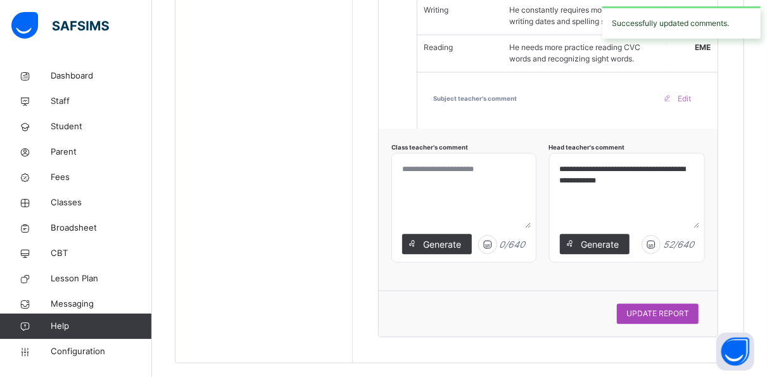
click at [669, 308] on span "UPDATE REPORT" at bounding box center [657, 313] width 63 height 11
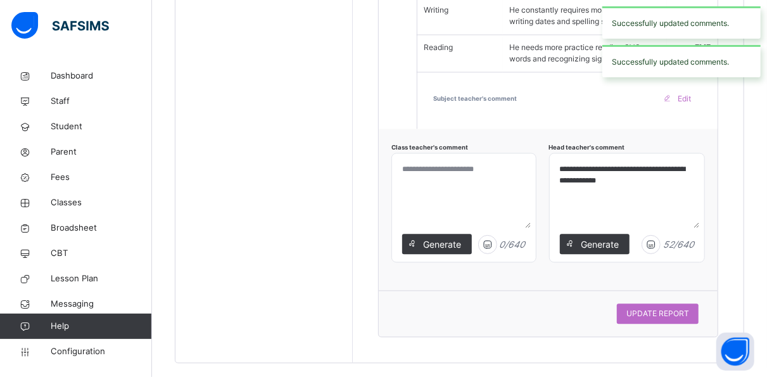
click at [621, 196] on textarea "**********" at bounding box center [627, 193] width 144 height 70
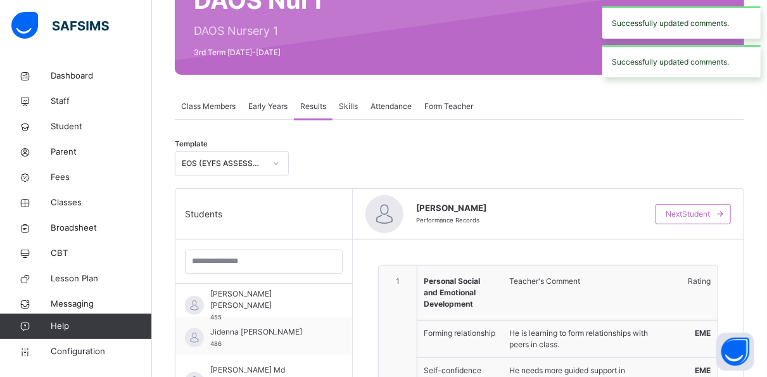
scroll to position [167, 0]
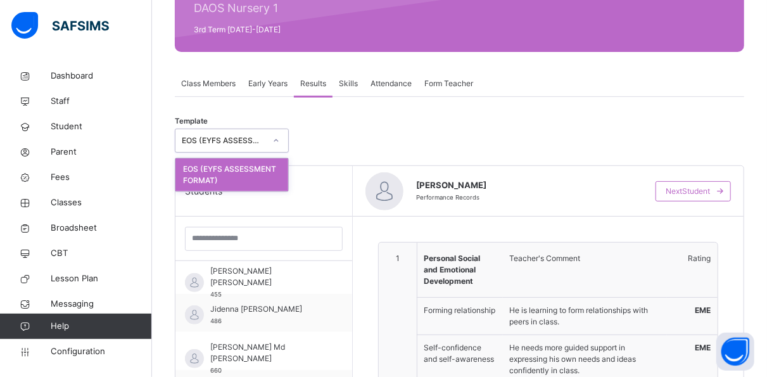
click at [275, 137] on icon at bounding box center [276, 140] width 8 height 13
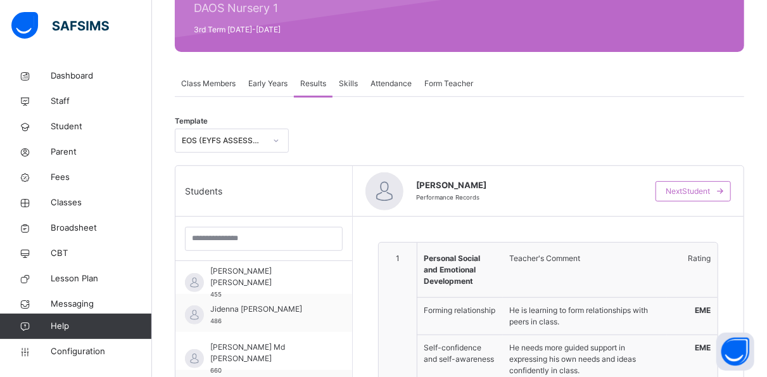
click at [341, 137] on div "Template EOS (EYFS ASSESSMENT FORMAT)" at bounding box center [459, 143] width 569 height 43
click at [361, 84] on div "Skills" at bounding box center [348, 83] width 32 height 25
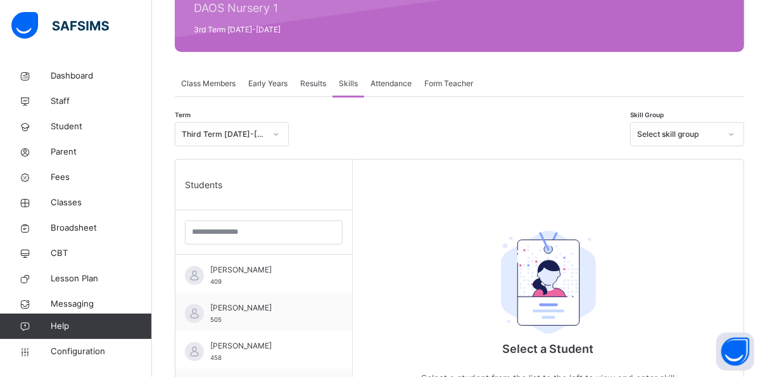
click at [402, 82] on span "Attendance" at bounding box center [390, 83] width 41 height 11
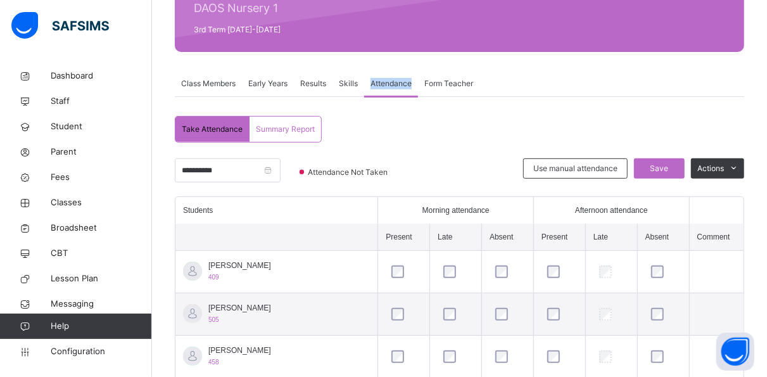
click at [402, 82] on span "Attendance" at bounding box center [390, 83] width 41 height 11
click at [459, 84] on span "Form Teacher" at bounding box center [448, 83] width 49 height 11
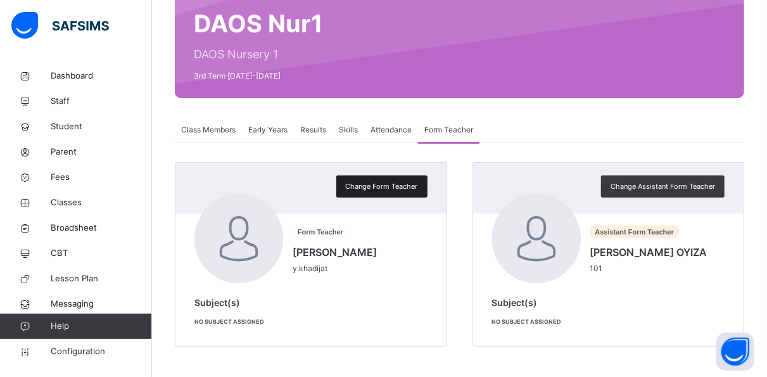
click at [389, 184] on span "Change Form Teacher" at bounding box center [382, 186] width 72 height 11
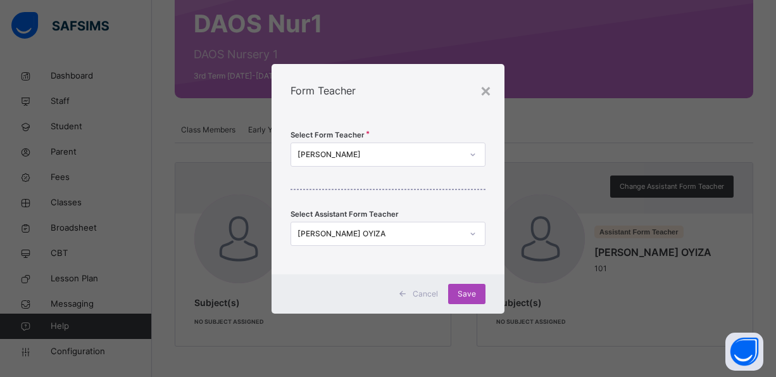
click at [467, 294] on span "Save" at bounding box center [467, 293] width 18 height 11
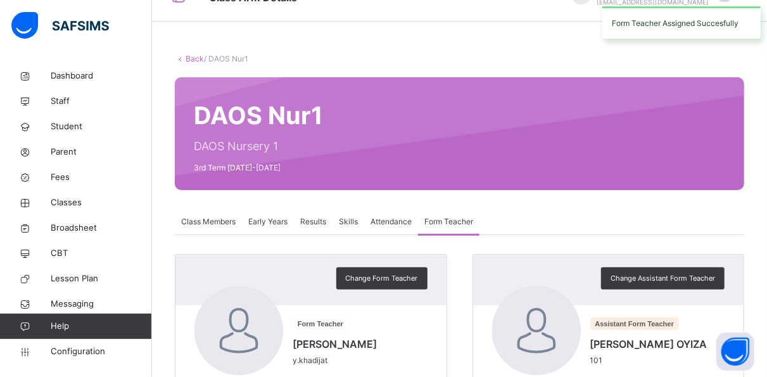
scroll to position [0, 0]
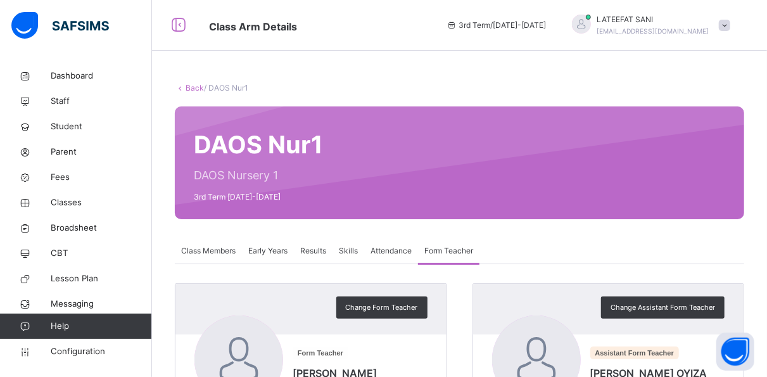
click at [730, 28] on span at bounding box center [724, 25] width 11 height 11
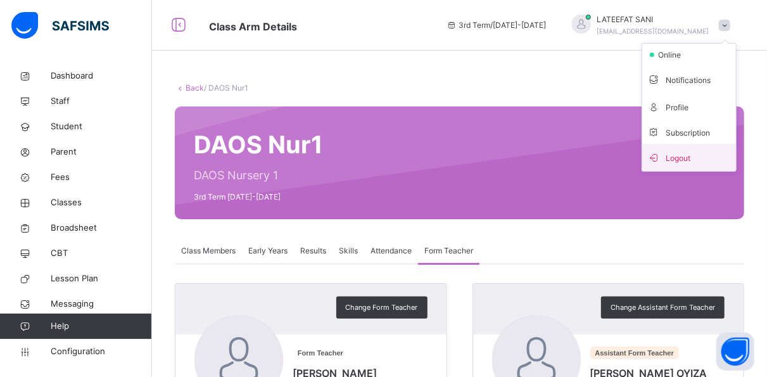
click at [709, 151] on span "Logout" at bounding box center [689, 157] width 84 height 17
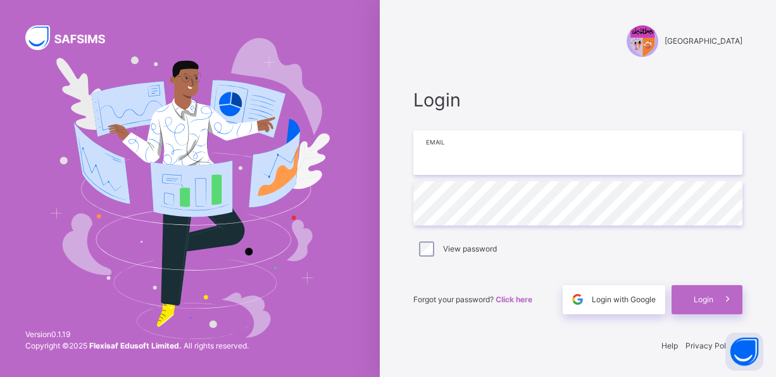
click at [606, 161] on input "email" at bounding box center [578, 152] width 329 height 44
type input "**********"
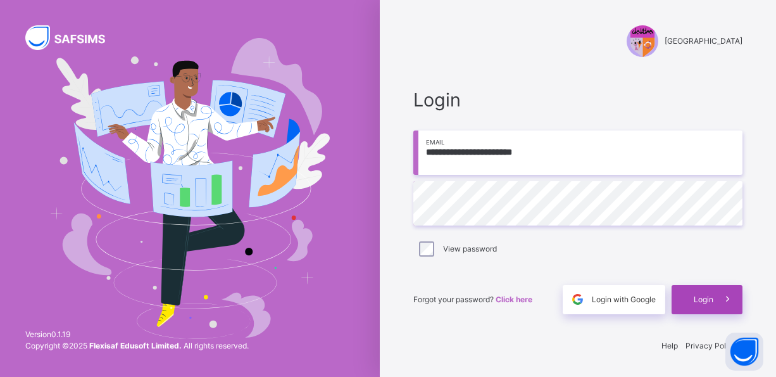
click at [697, 301] on span "Login" at bounding box center [704, 299] width 20 height 11
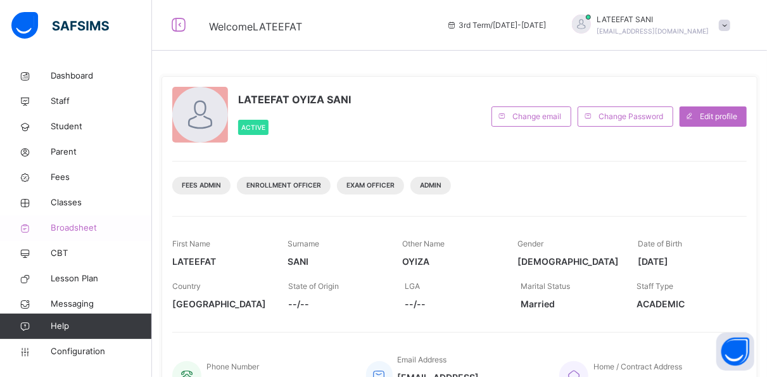
click at [73, 223] on span "Broadsheet" at bounding box center [101, 228] width 101 height 13
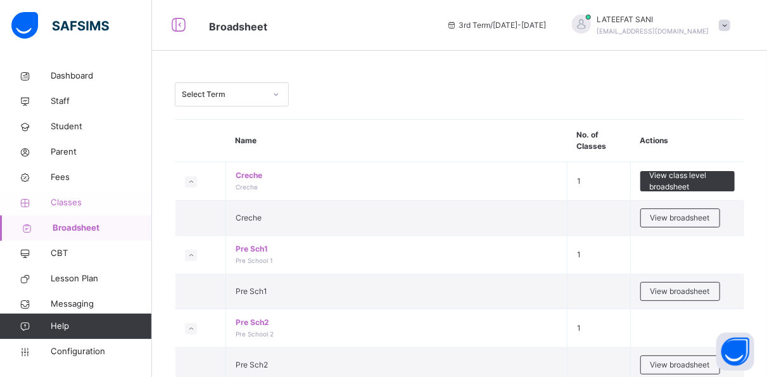
click at [86, 203] on span "Classes" at bounding box center [101, 202] width 101 height 13
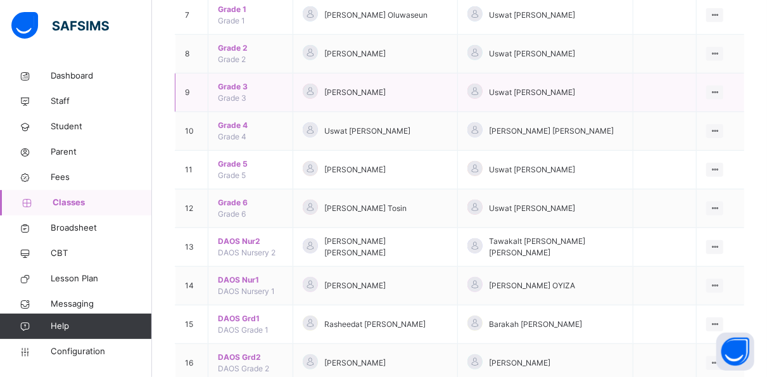
scroll to position [472, 0]
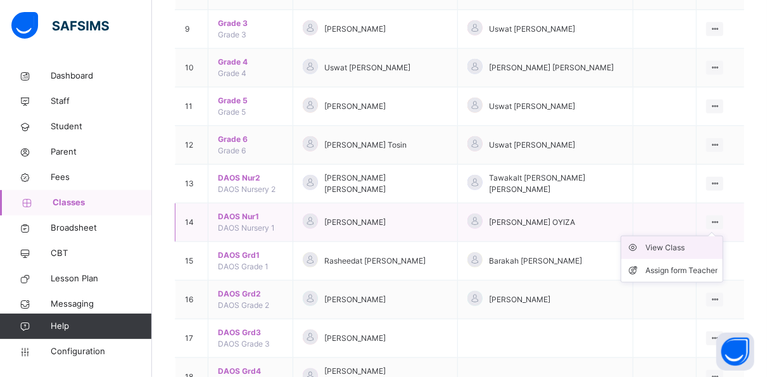
click at [691, 241] on div "View Class" at bounding box center [681, 247] width 72 height 13
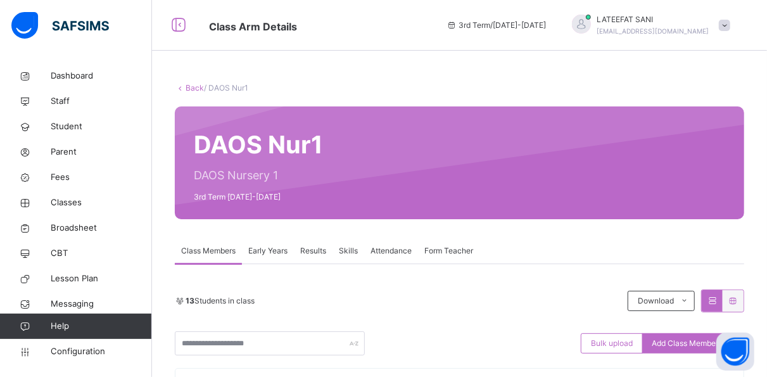
scroll to position [89, 0]
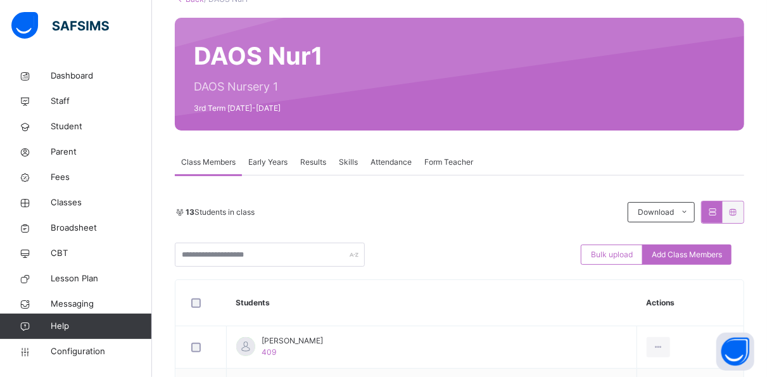
click at [315, 163] on span "Results" at bounding box center [313, 161] width 26 height 11
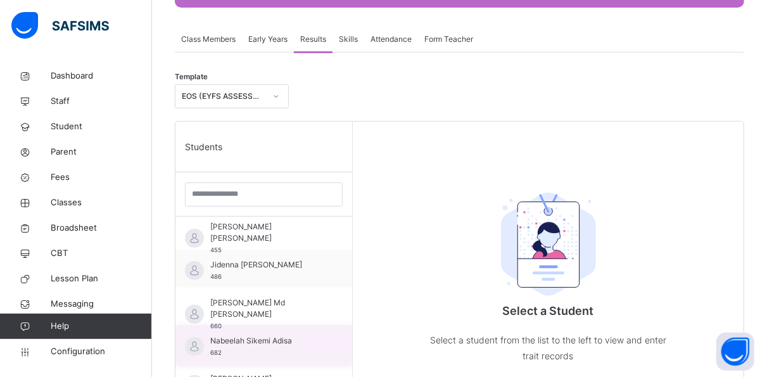
scroll to position [365, 0]
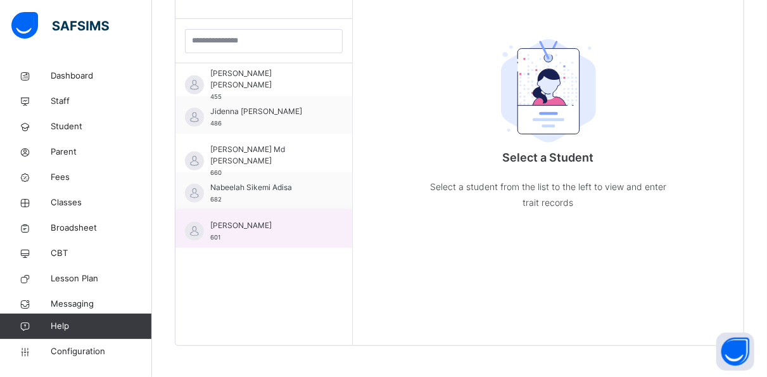
click at [311, 232] on div "[PERSON_NAME] 601" at bounding box center [266, 231] width 113 height 23
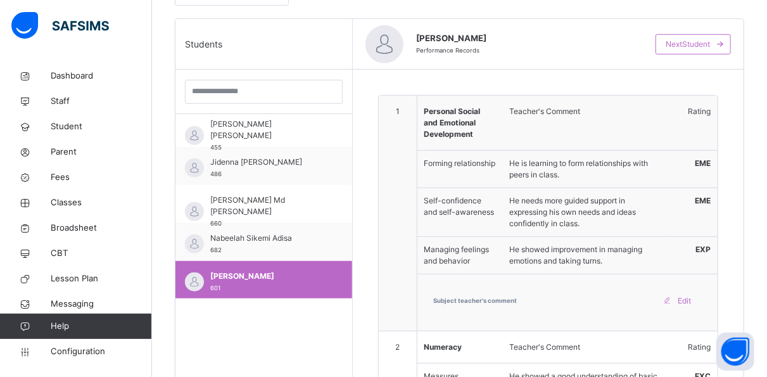
scroll to position [376, 0]
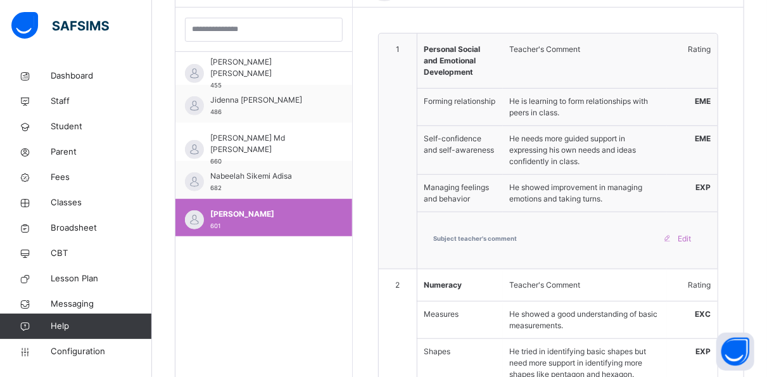
click at [531, 195] on div "He showed improvement in managing emotions and taking turns." at bounding box center [584, 192] width 163 height 35
click at [522, 226] on div "Subject teacher's comment Edit" at bounding box center [568, 240] width 300 height 55
click at [516, 237] on div "Subject teacher's comment Edit" at bounding box center [568, 239] width 268 height 20
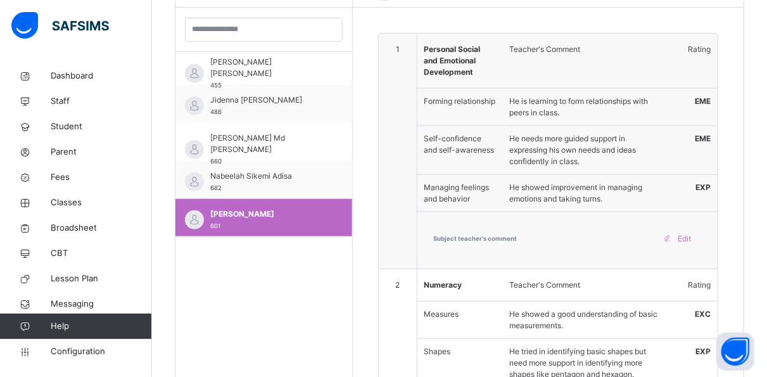
click at [516, 237] on div "Subject teacher's comment Edit" at bounding box center [568, 239] width 268 height 20
click at [491, 234] on span "Subject teacher's comment" at bounding box center [476, 238] width 84 height 9
click at [554, 243] on div "Subject teacher's comment Edit" at bounding box center [568, 239] width 268 height 20
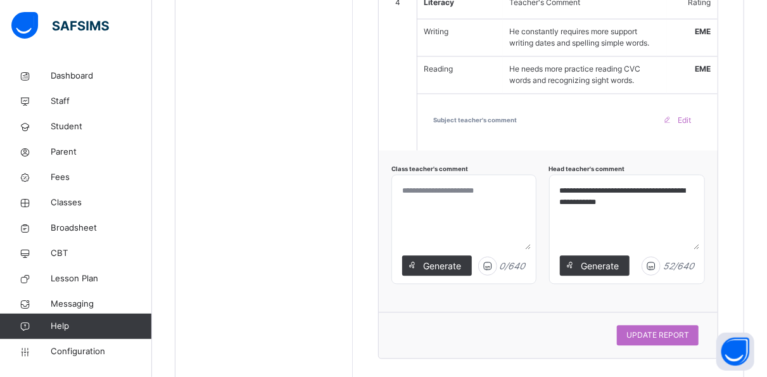
scroll to position [1243, 0]
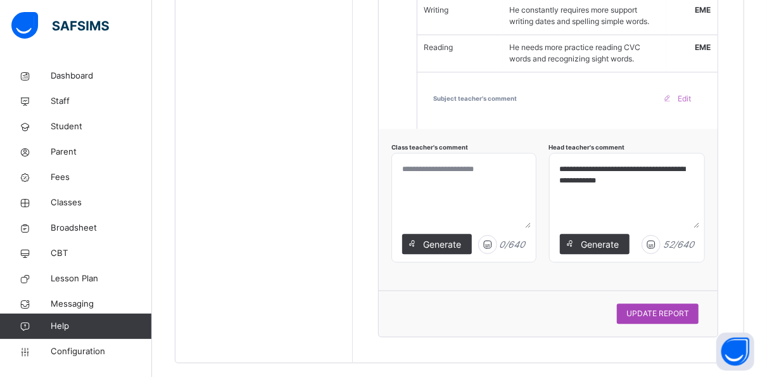
click at [658, 308] on span "UPDATE REPORT" at bounding box center [657, 313] width 63 height 11
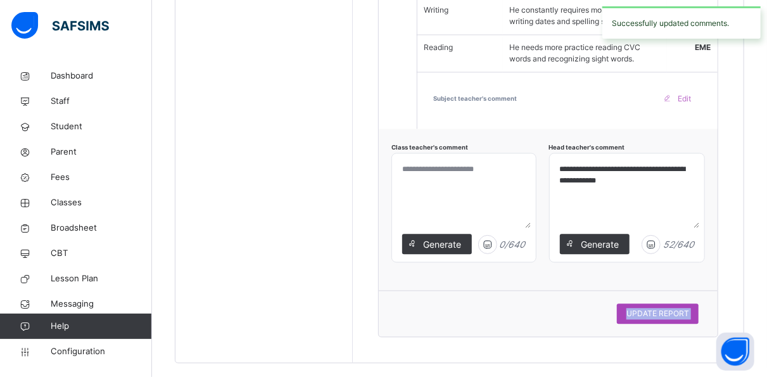
click at [658, 308] on span "UPDATE REPORT" at bounding box center [657, 313] width 63 height 11
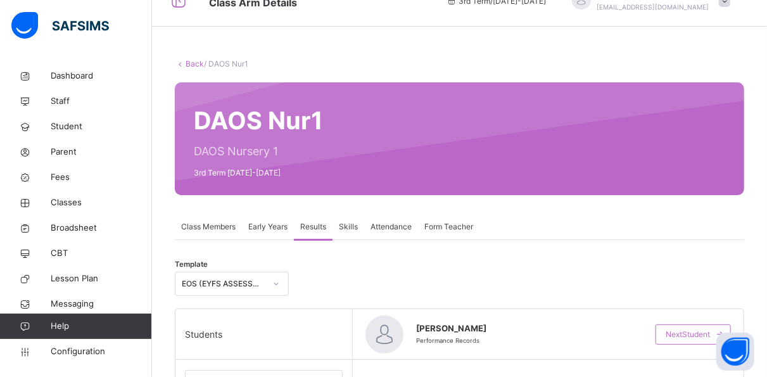
scroll to position [0, 0]
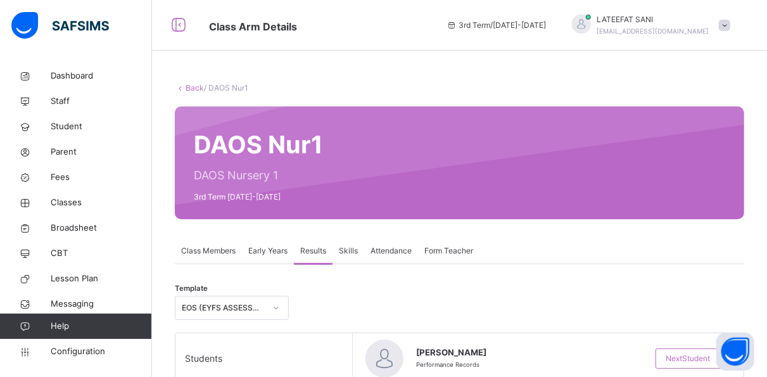
click at [284, 255] on span "Early Years" at bounding box center [267, 250] width 39 height 11
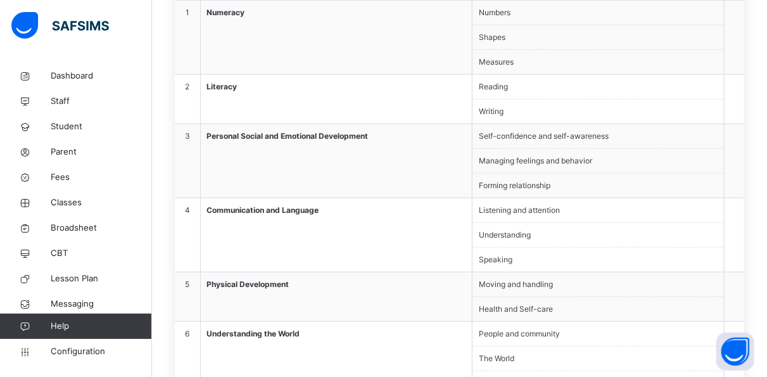
scroll to position [401, 0]
click at [533, 289] on li "Moving and handling" at bounding box center [597, 283] width 251 height 25
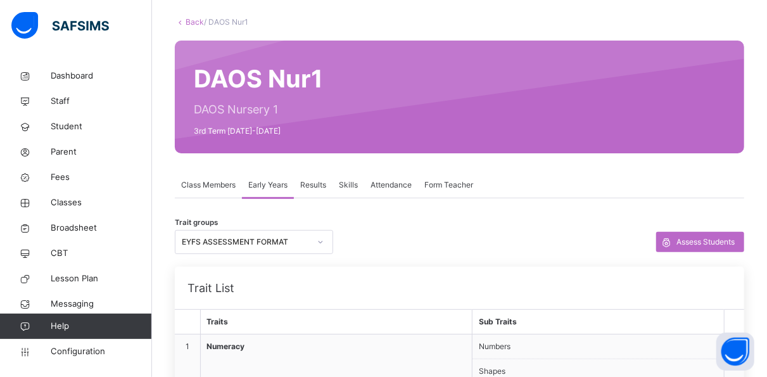
scroll to position [65, 0]
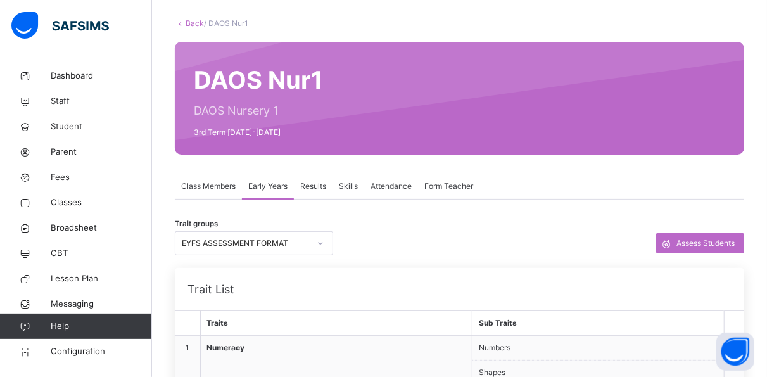
click at [462, 189] on span "Form Teacher" at bounding box center [448, 185] width 49 height 11
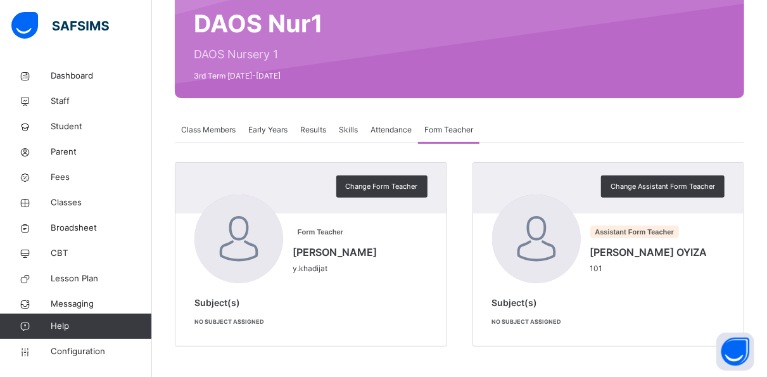
scroll to position [0, 0]
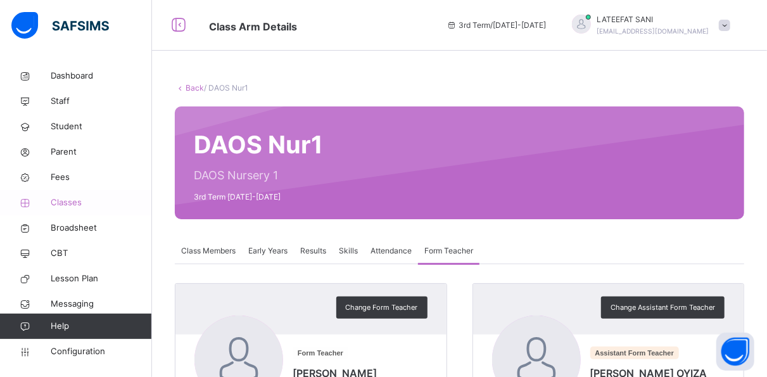
click at [84, 200] on span "Classes" at bounding box center [101, 202] width 101 height 13
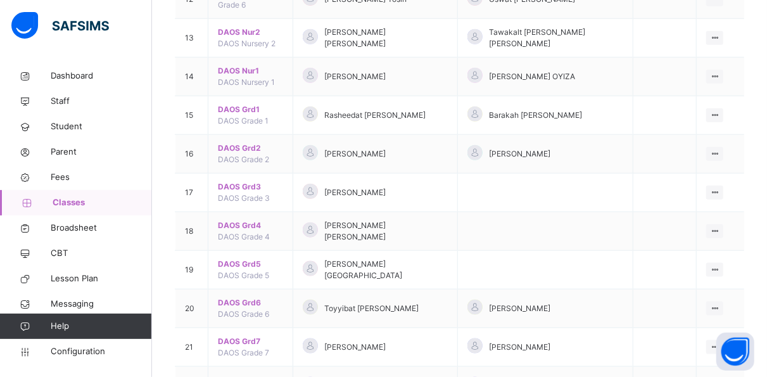
scroll to position [623, 0]
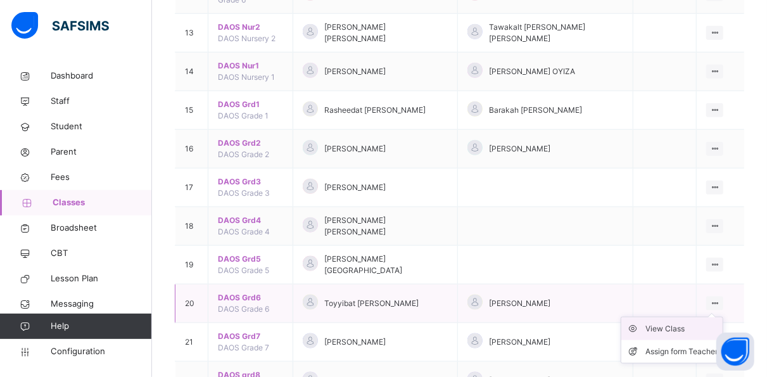
click at [686, 322] on div "View Class" at bounding box center [681, 328] width 72 height 13
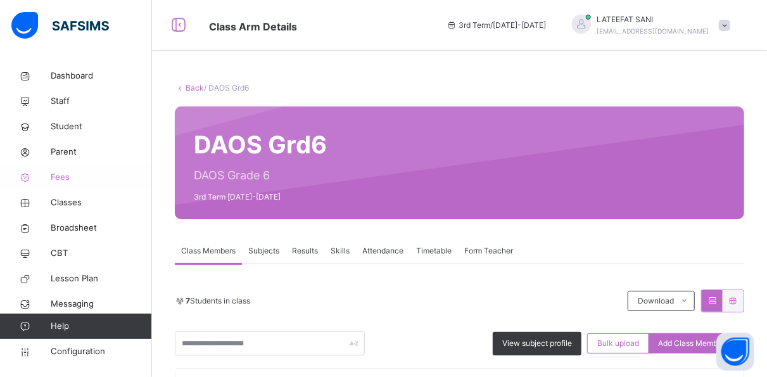
click at [70, 174] on span "Fees" at bounding box center [101, 177] width 101 height 13
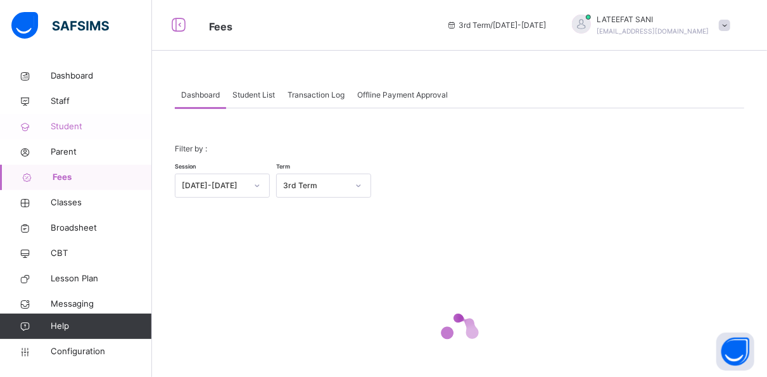
click at [79, 122] on span "Student" at bounding box center [101, 126] width 101 height 13
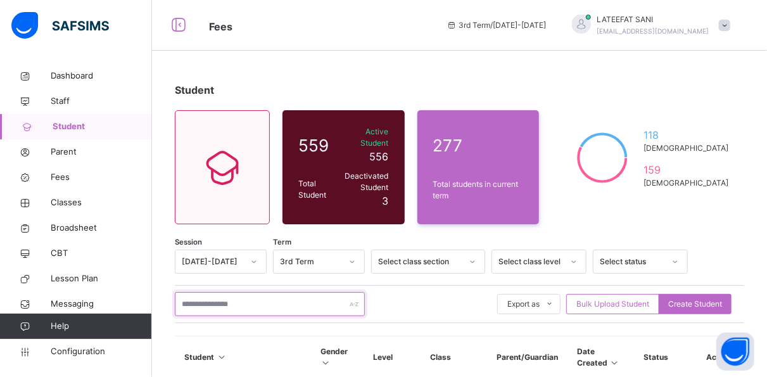
click at [232, 294] on input "text" at bounding box center [270, 304] width 190 height 24
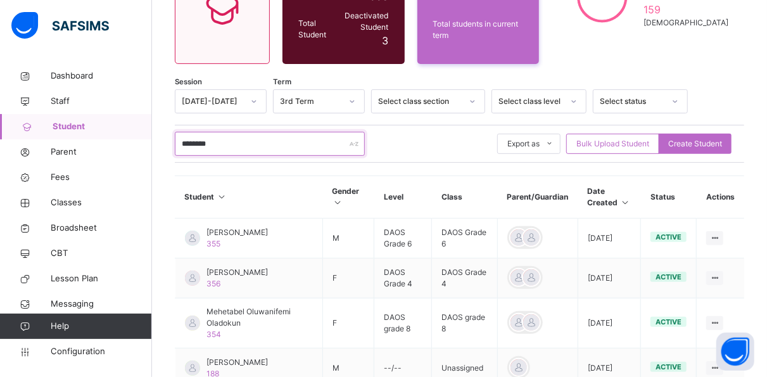
scroll to position [183, 0]
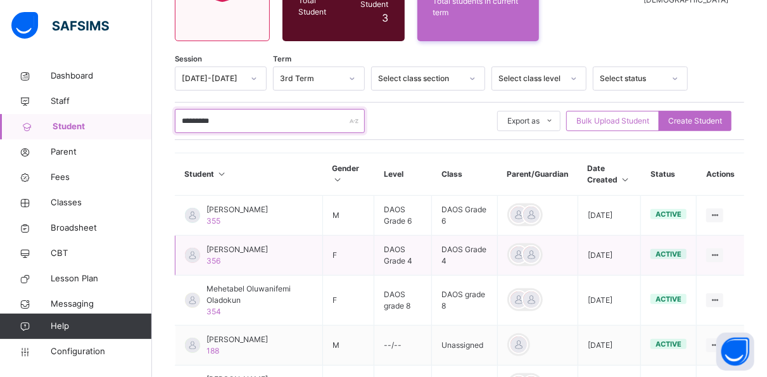
type input "********"
click at [465, 261] on td "DAOS Grade 4" at bounding box center [465, 256] width 66 height 40
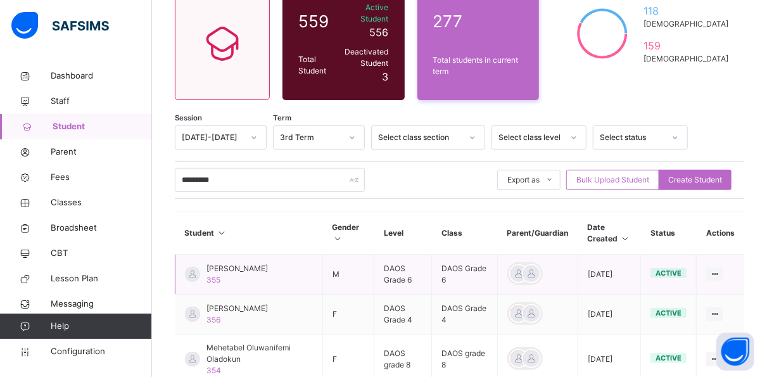
scroll to position [123, 0]
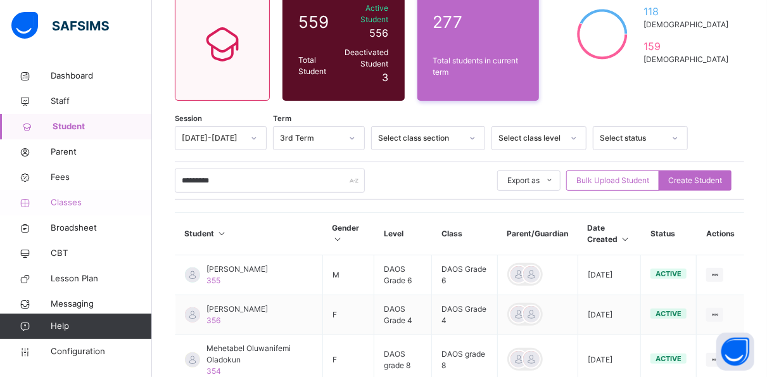
click at [80, 207] on span "Classes" at bounding box center [101, 202] width 101 height 13
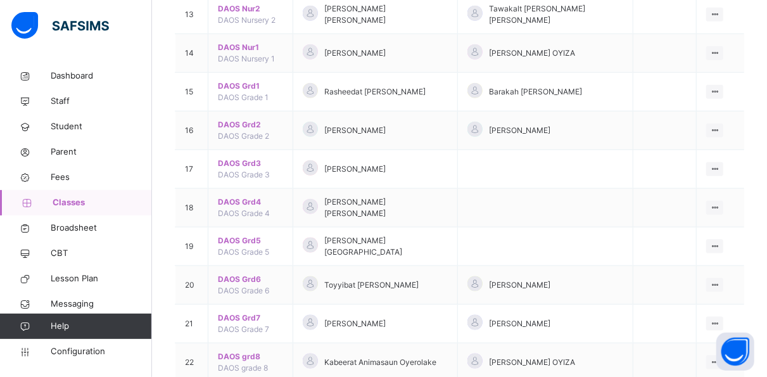
scroll to position [642, 0]
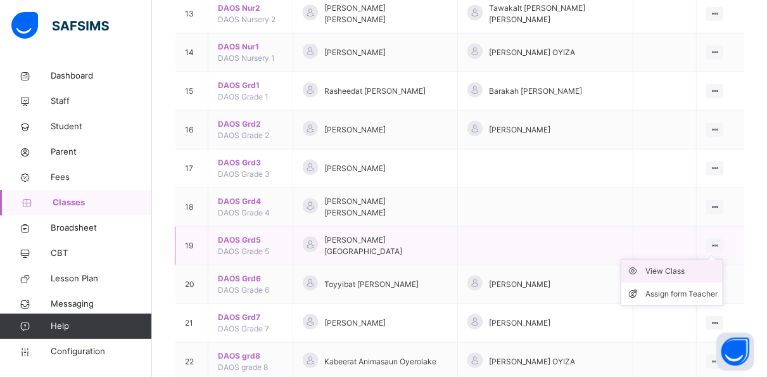
click at [691, 265] on div "View Class" at bounding box center [681, 271] width 72 height 13
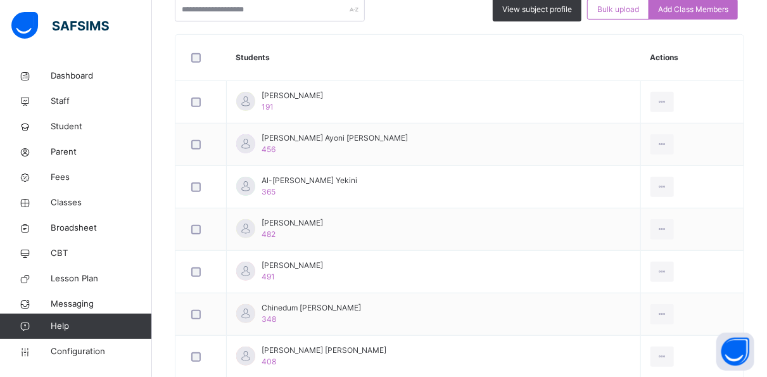
scroll to position [333, 0]
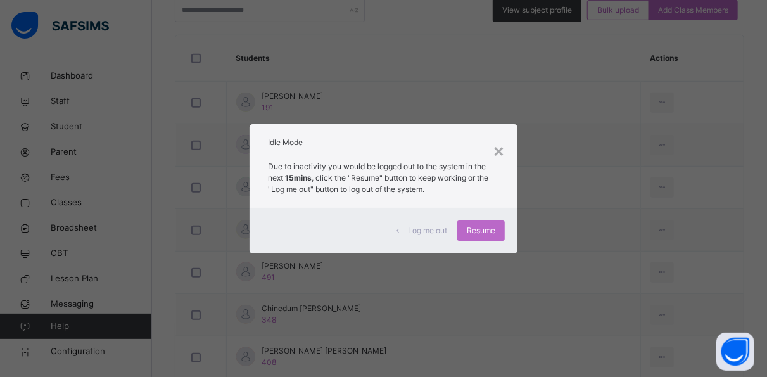
click at [448, 75] on div "× Idle Mode Due to inactivity you would be logged out to the system in the next…" at bounding box center [383, 188] width 767 height 377
click at [502, 149] on div "×" at bounding box center [499, 150] width 12 height 27
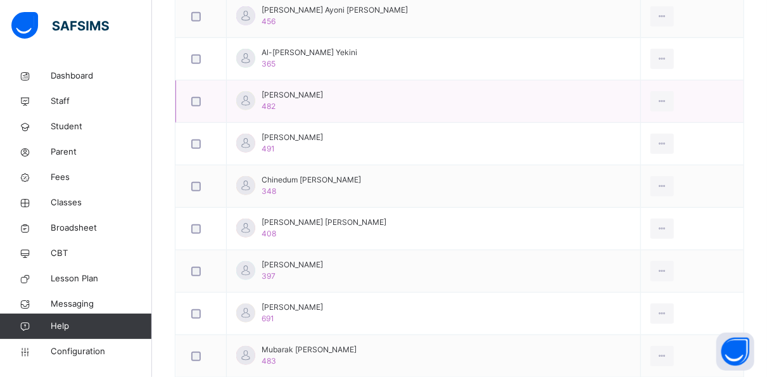
scroll to position [473, 0]
